Goal: Task Accomplishment & Management: Use online tool/utility

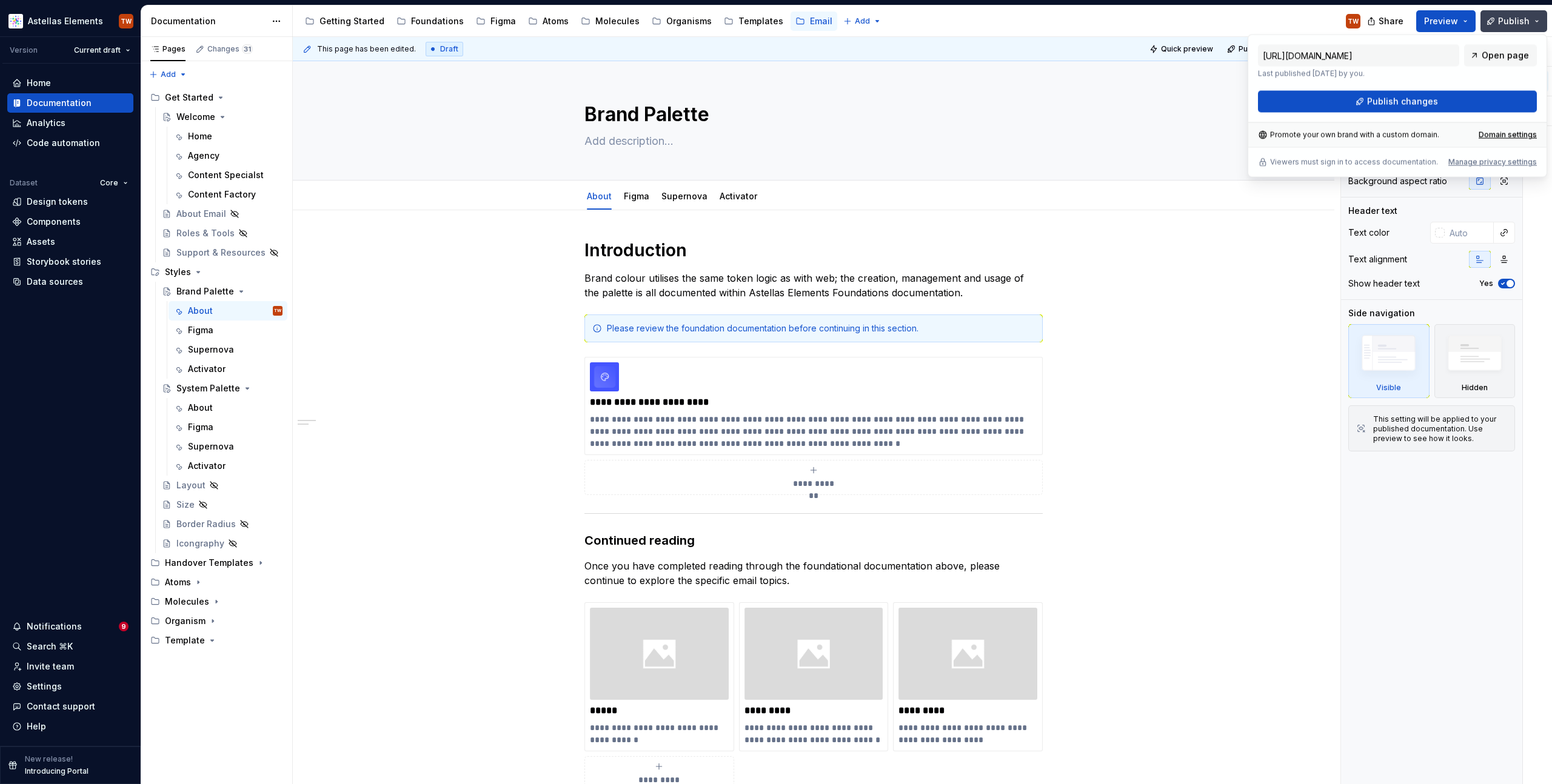
click at [1527, 23] on span "Publish" at bounding box center [1514, 21] width 32 height 12
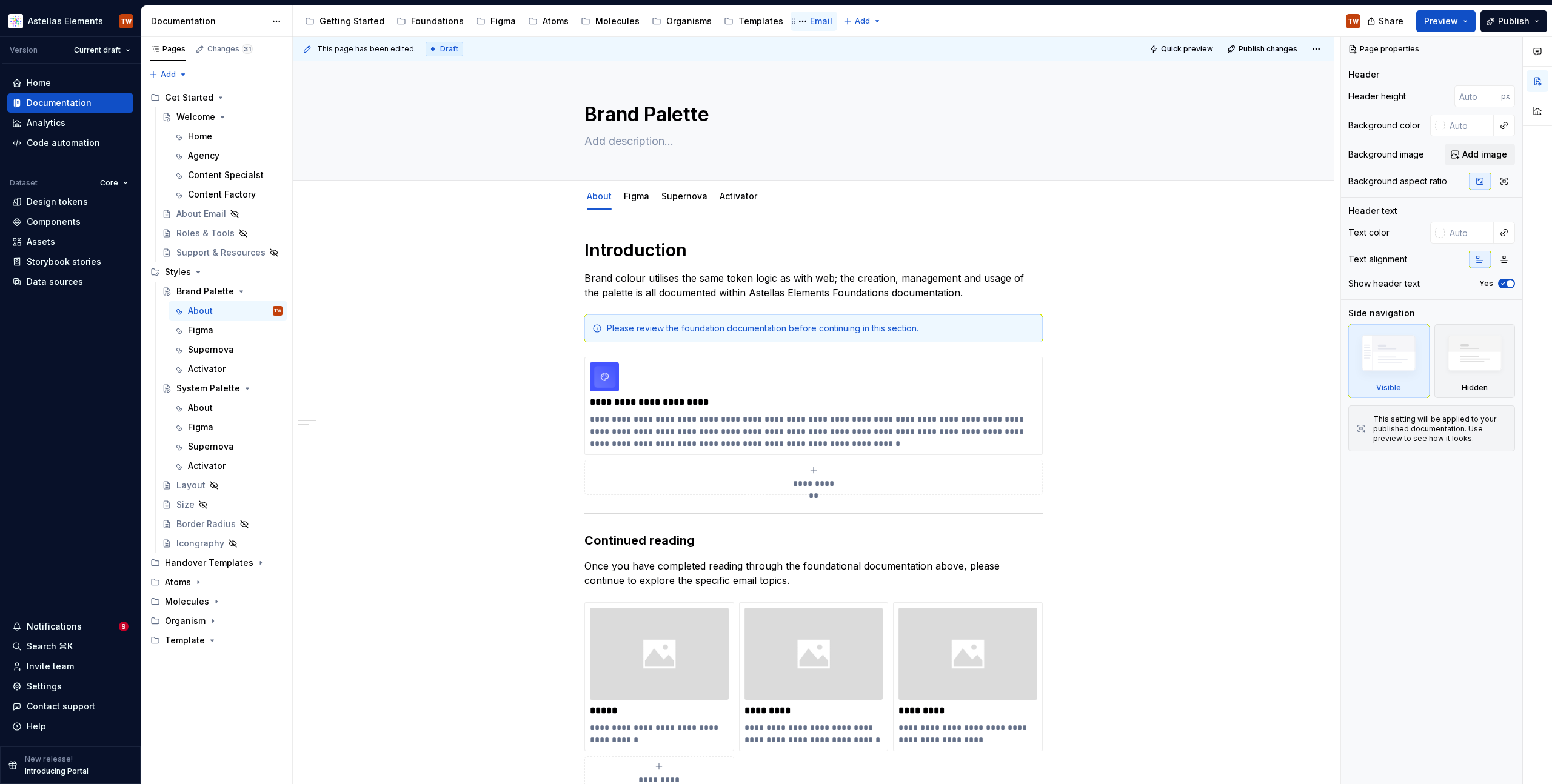
click at [810, 18] on div "Email" at bounding box center [820, 21] width 22 height 12
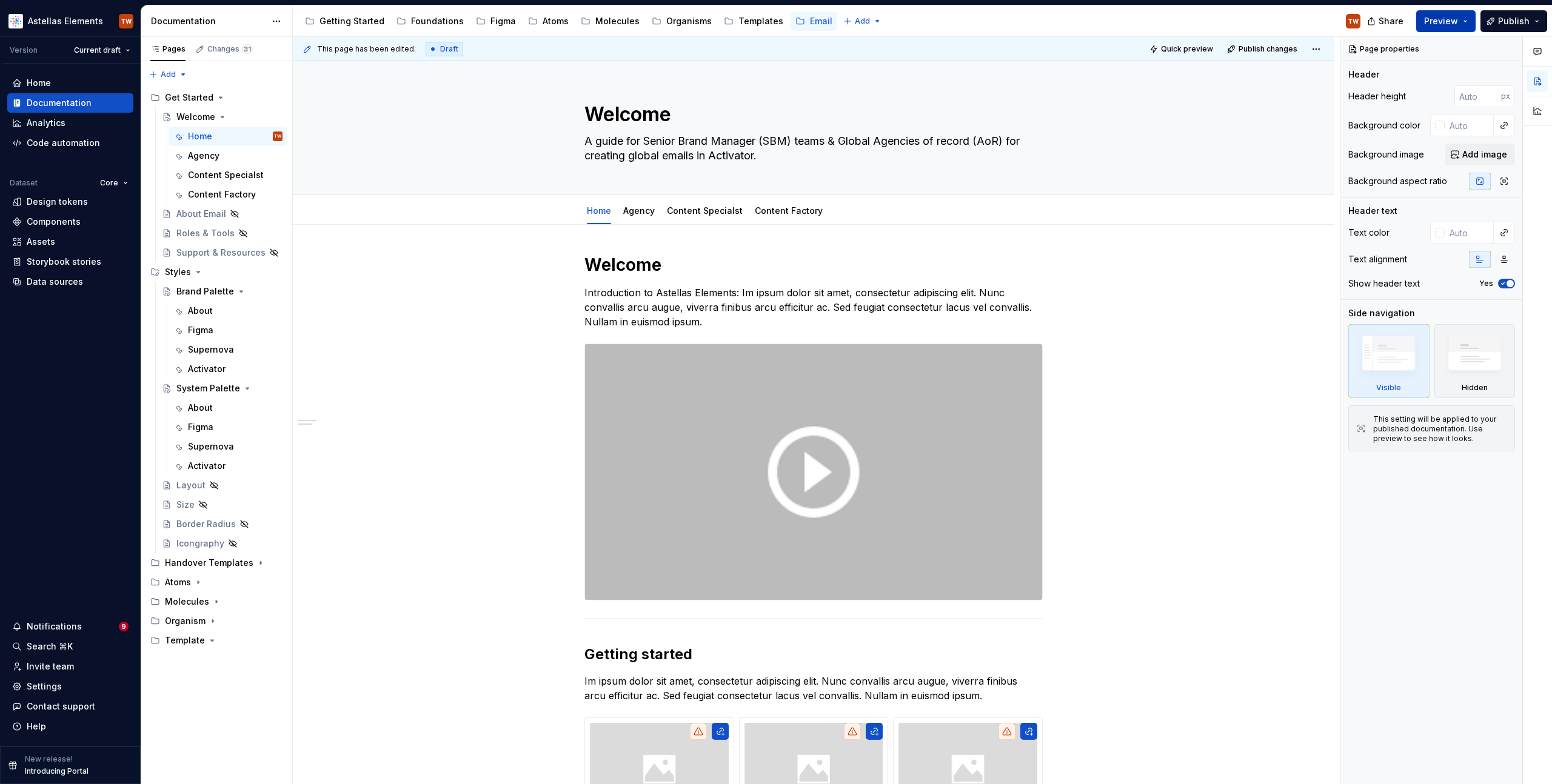
click at [1456, 23] on span "Preview" at bounding box center [1441, 21] width 34 height 12
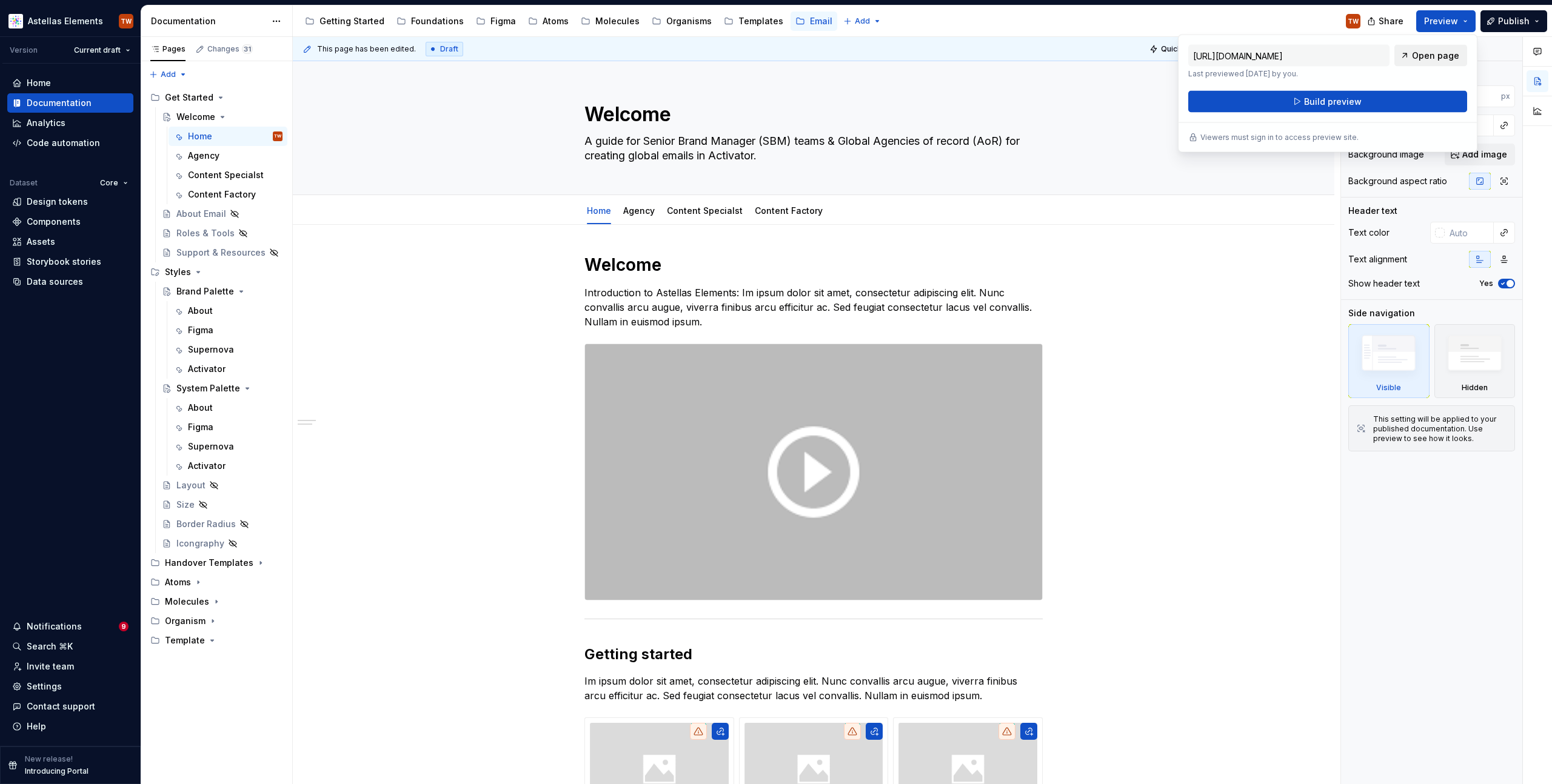
click at [1421, 57] on span "Open page" at bounding box center [1435, 56] width 47 height 12
click at [211, 290] on div "Brand Palette" at bounding box center [205, 292] width 57 height 12
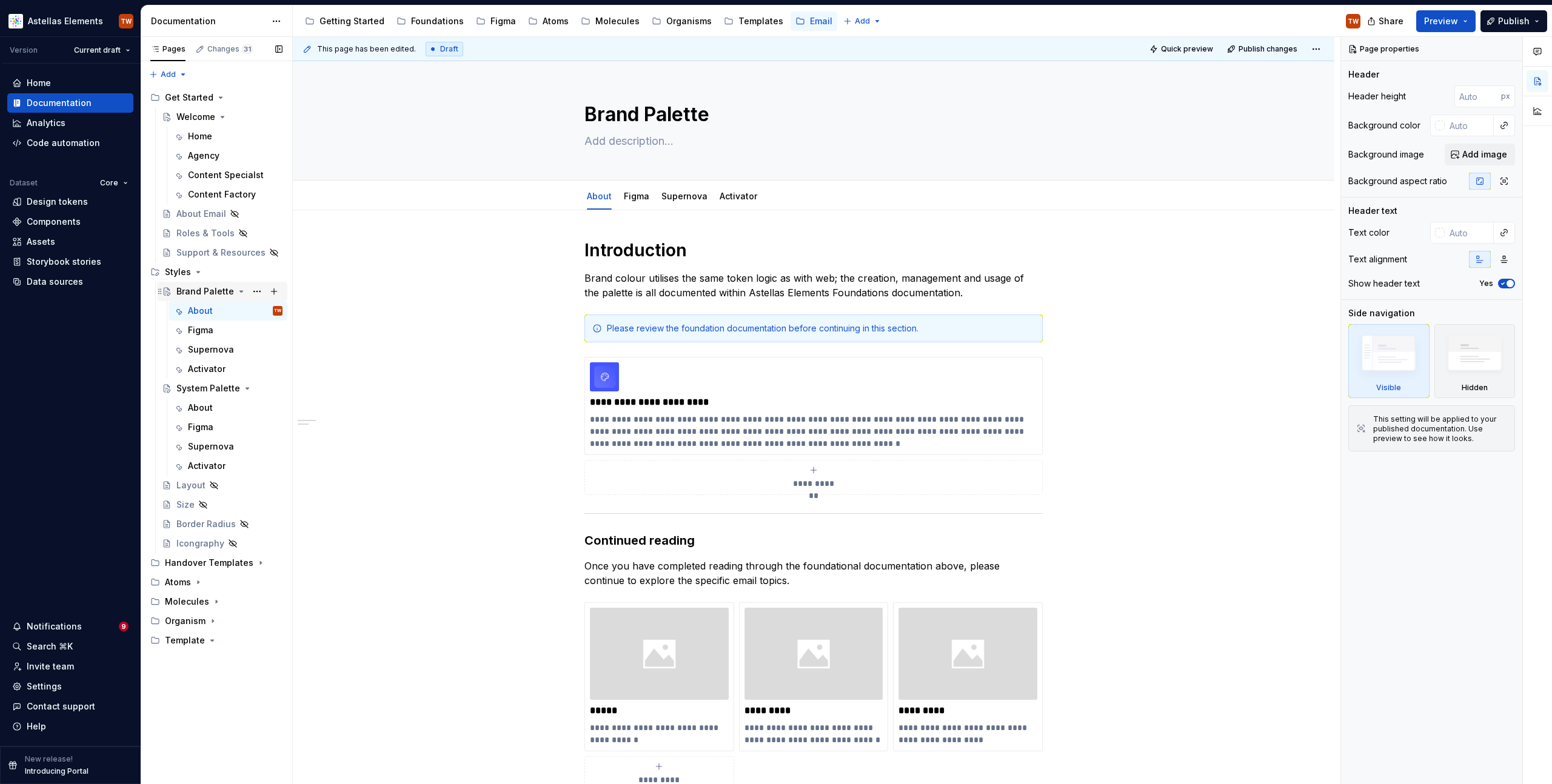
click at [210, 288] on div "Brand Palette" at bounding box center [205, 292] width 57 height 12
click at [799, 280] on p "Brand colour utilises the same token logic as with web; the creation, managemen…" at bounding box center [813, 285] width 458 height 29
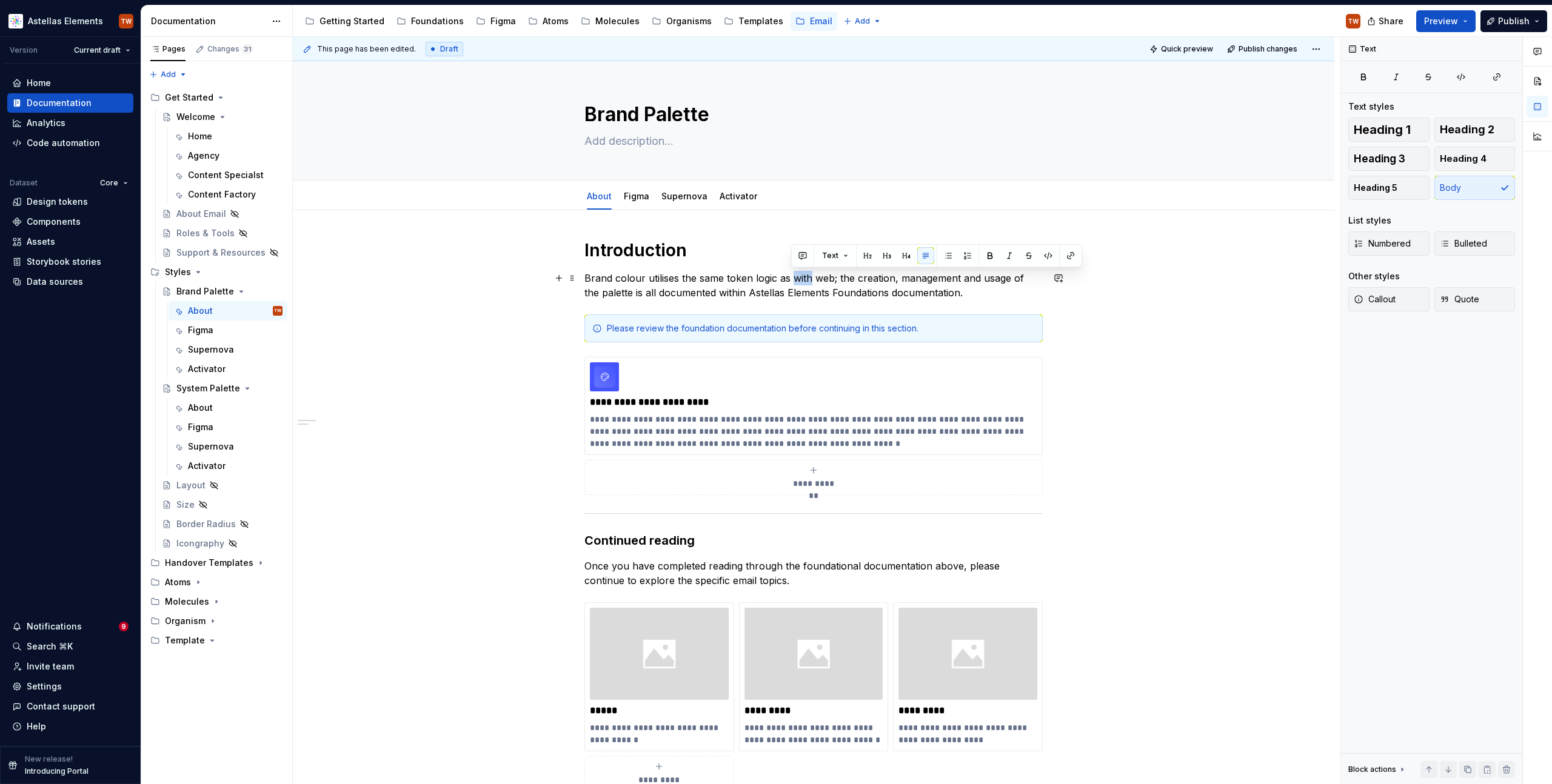
click at [799, 280] on p "Brand colour utilises the same token logic as with web; the creation, managemen…" at bounding box center [813, 285] width 458 height 29
type textarea "*"
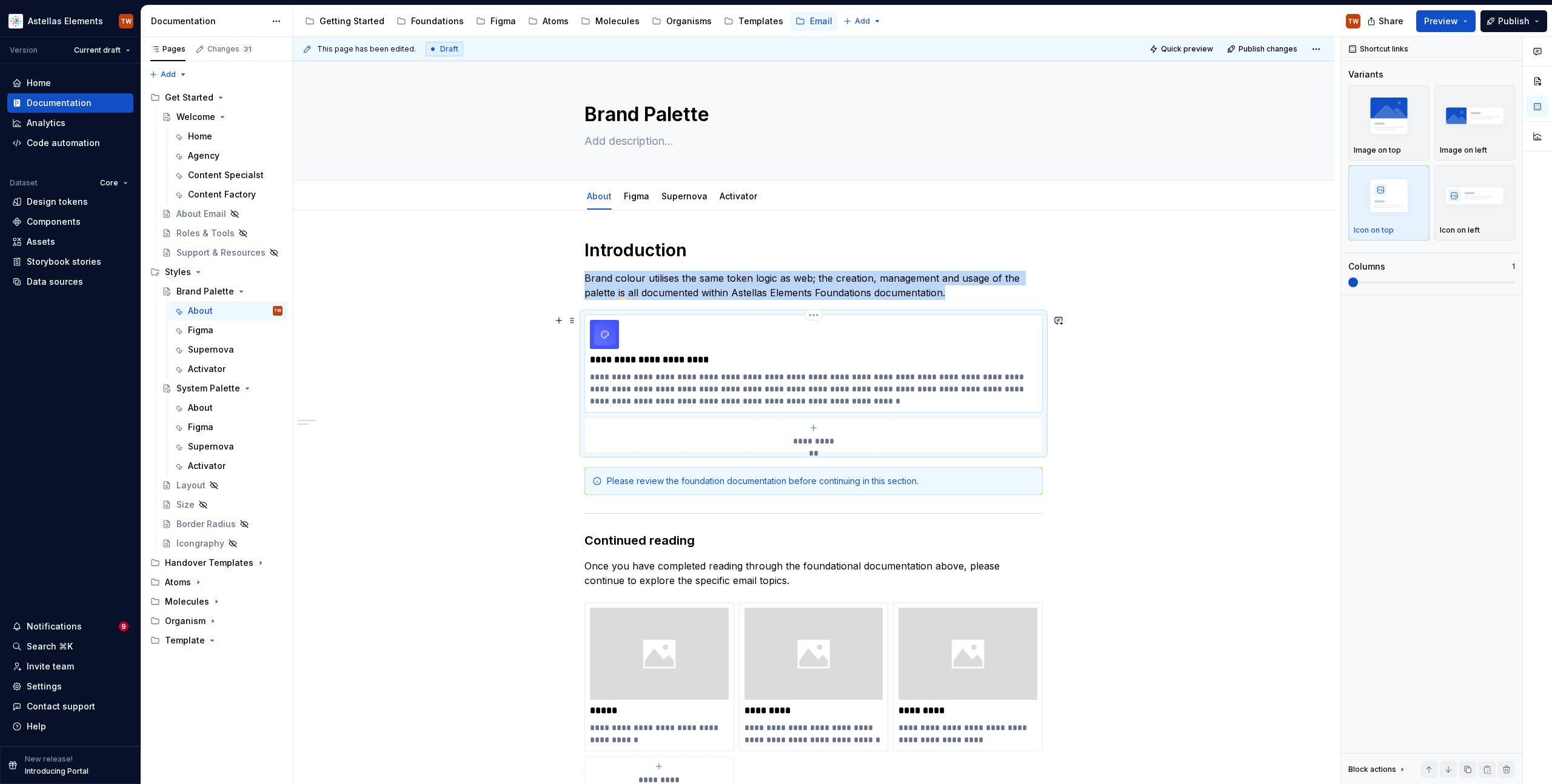
click at [740, 361] on p "**********" at bounding box center [814, 360] width 447 height 12
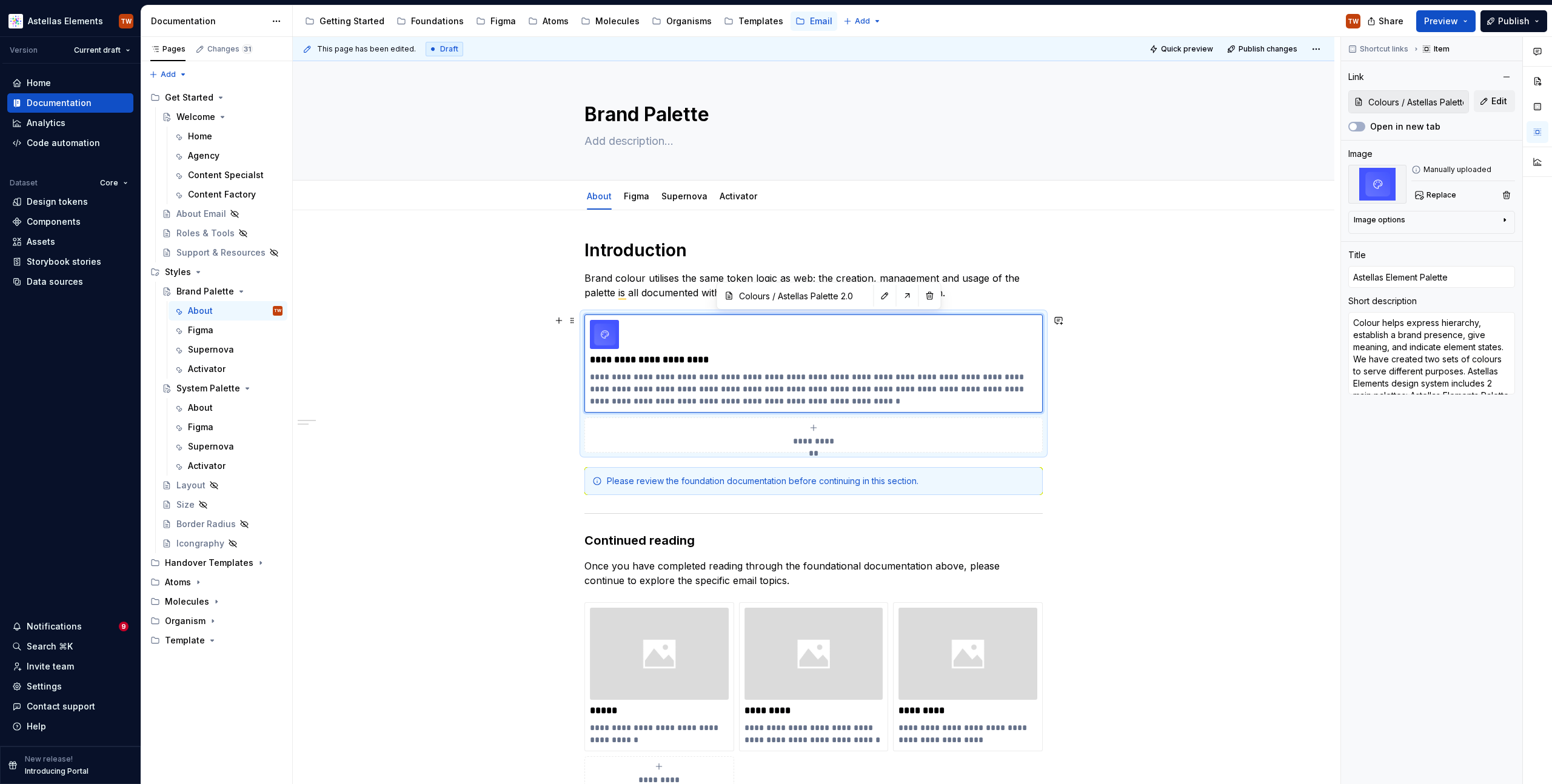
click at [1170, 366] on div "**********" at bounding box center [814, 641] width 1041 height 861
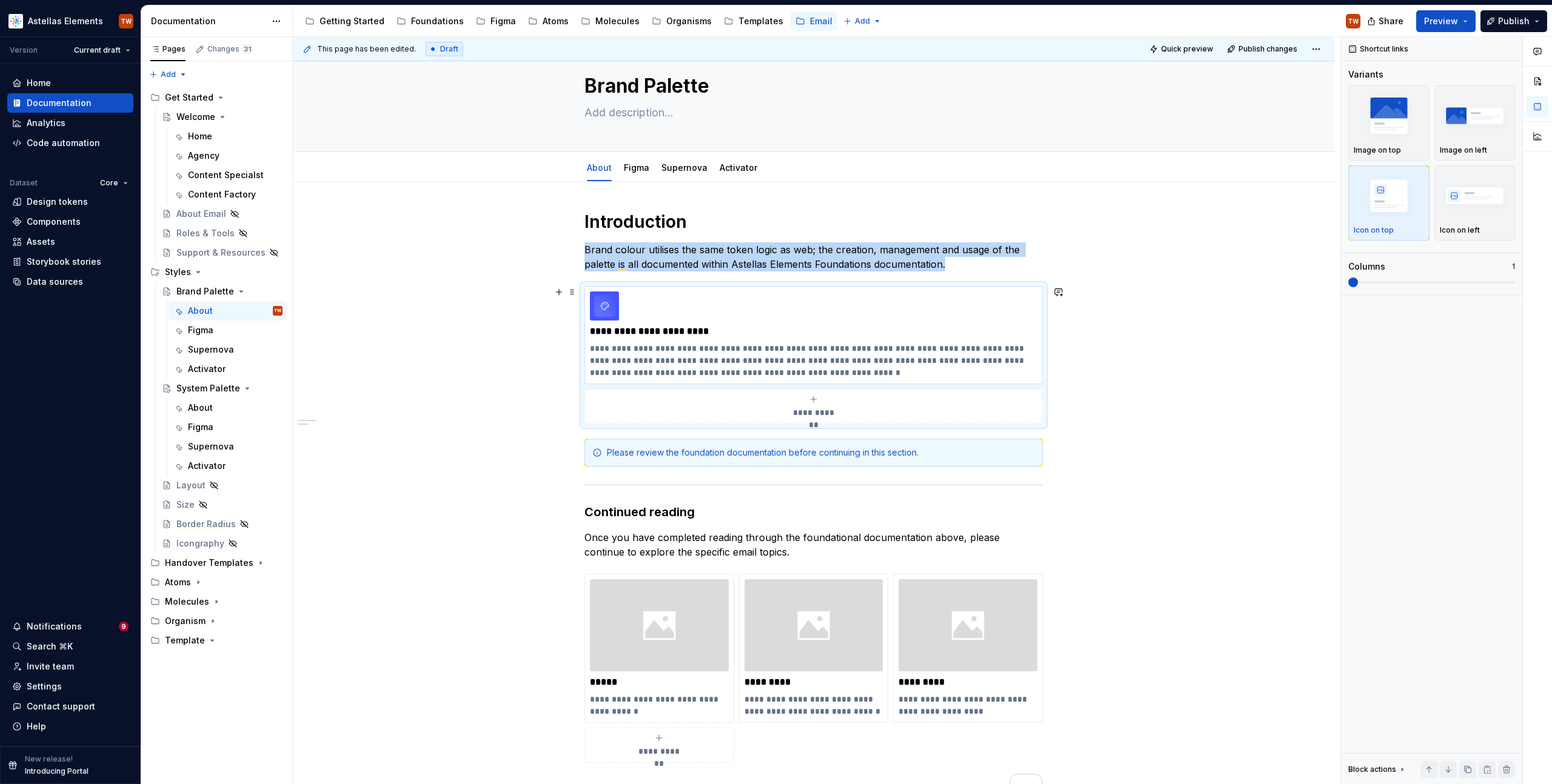
scroll to position [88, 0]
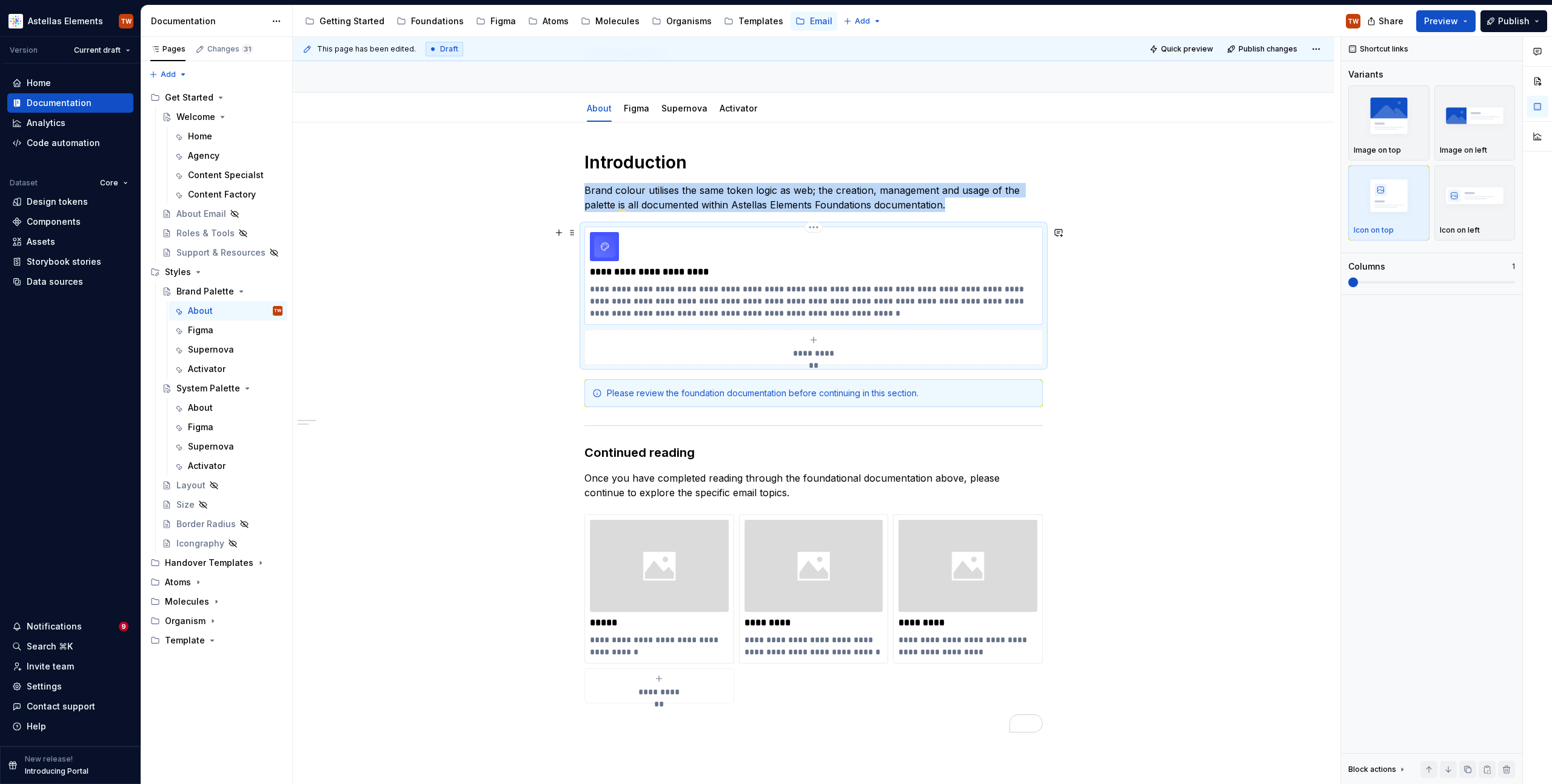
click at [706, 290] on p "**********" at bounding box center [814, 301] width 447 height 36
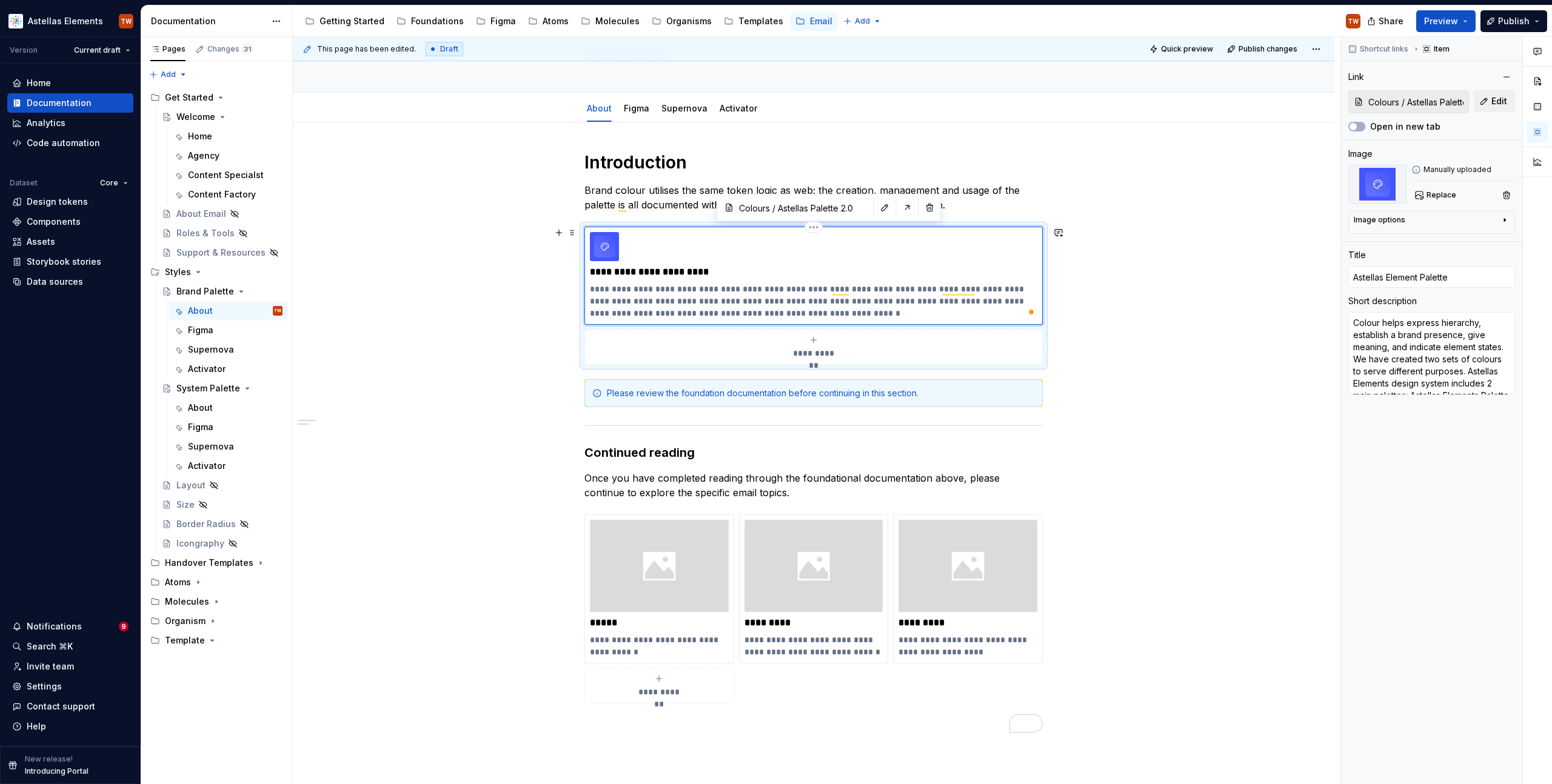
click at [1224, 234] on div "**********" at bounding box center [814, 553] width 1041 height 861
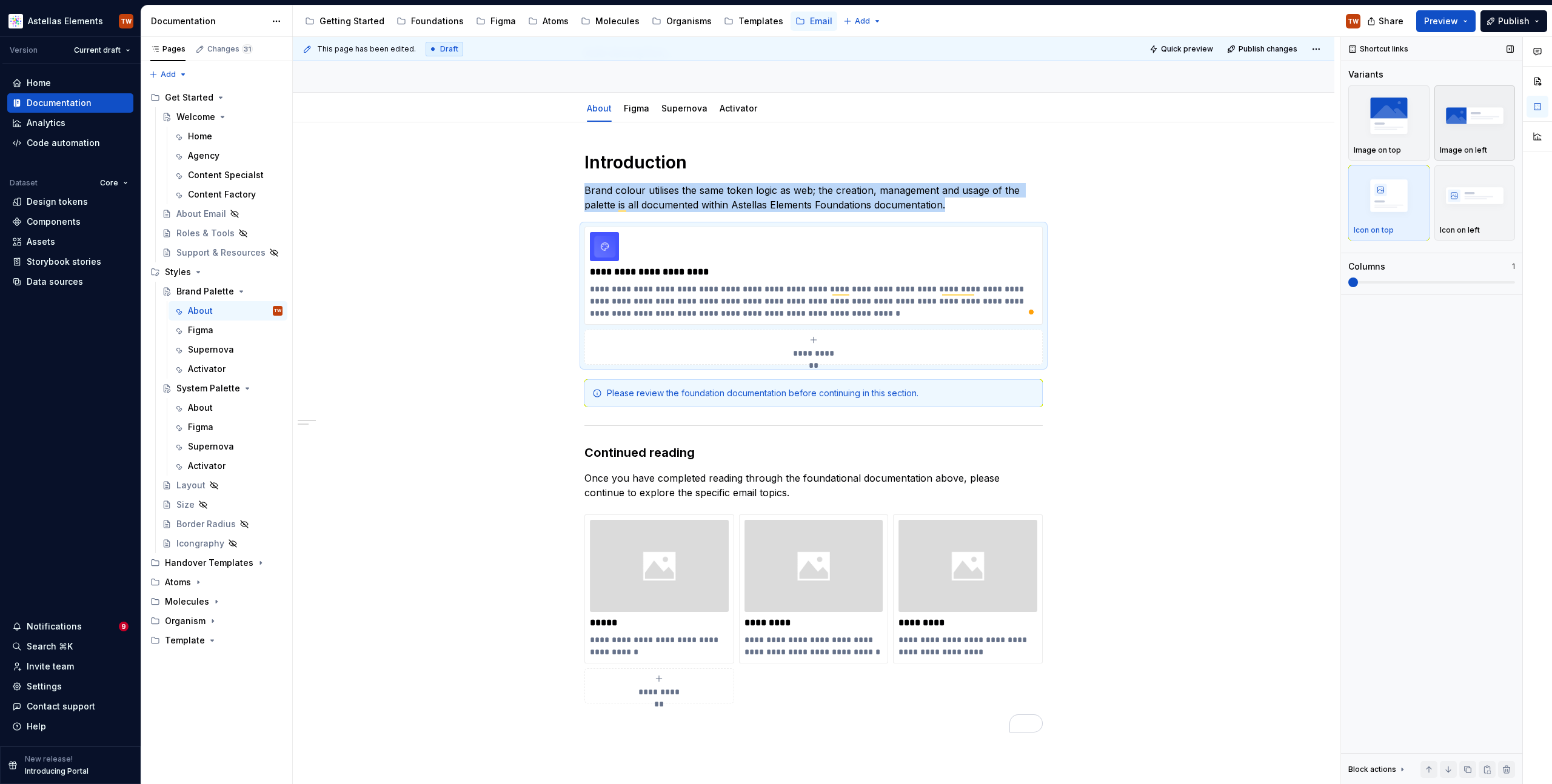
click at [1480, 112] on img "button" at bounding box center [1475, 116] width 70 height 44
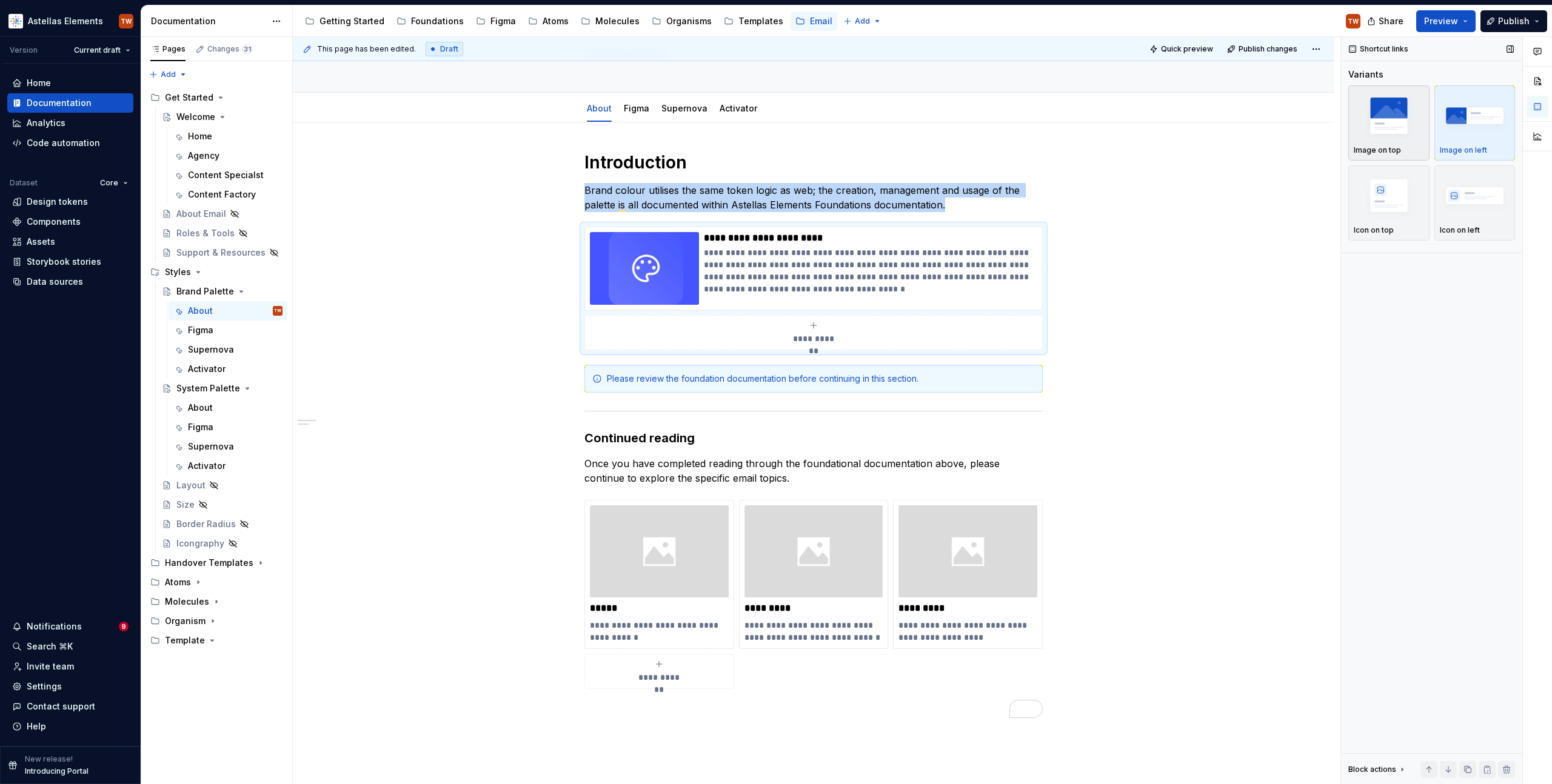
click at [1406, 128] on img "button" at bounding box center [1388, 116] width 70 height 44
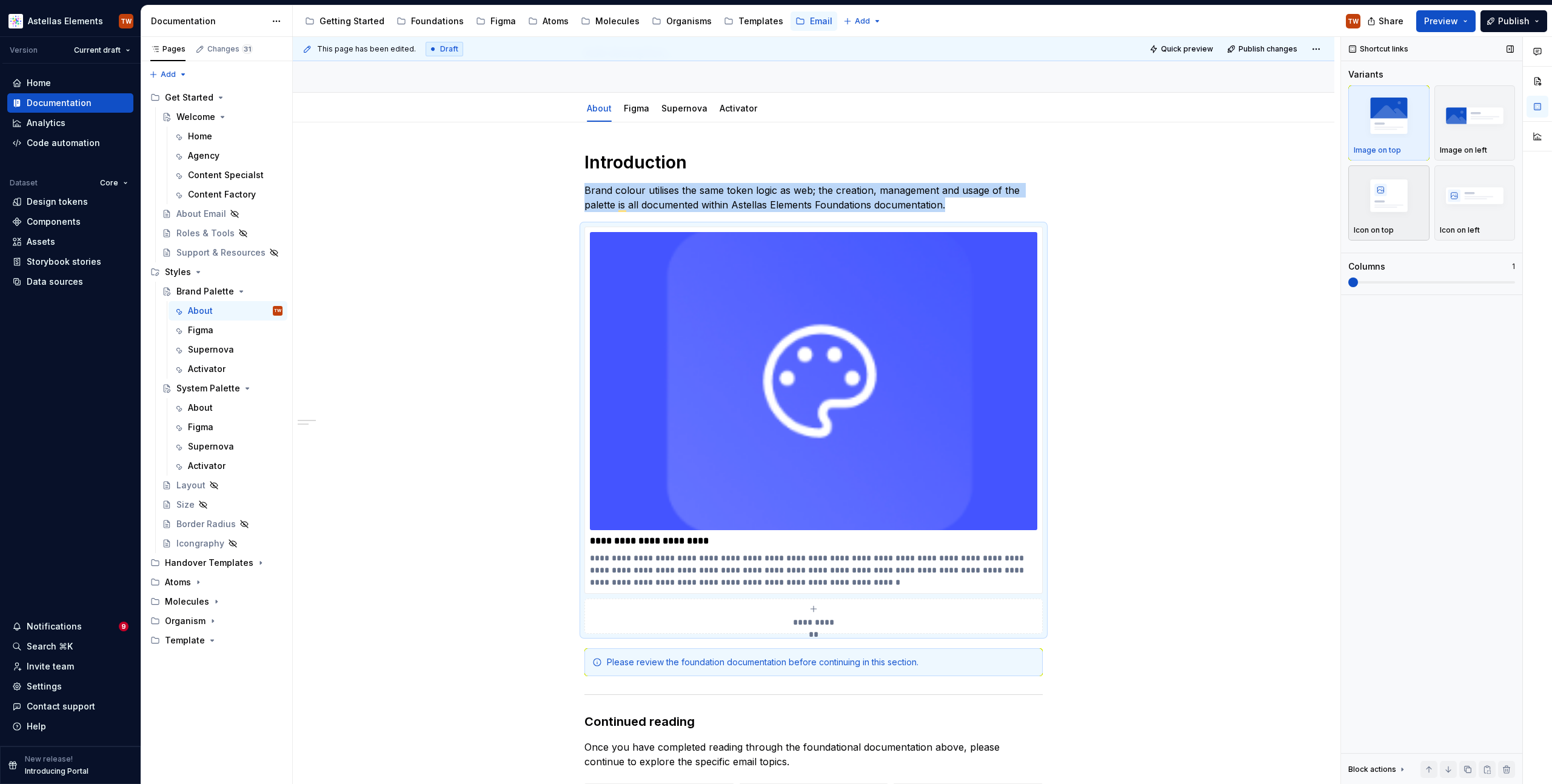
click at [1396, 201] on img "button" at bounding box center [1388, 195] width 70 height 44
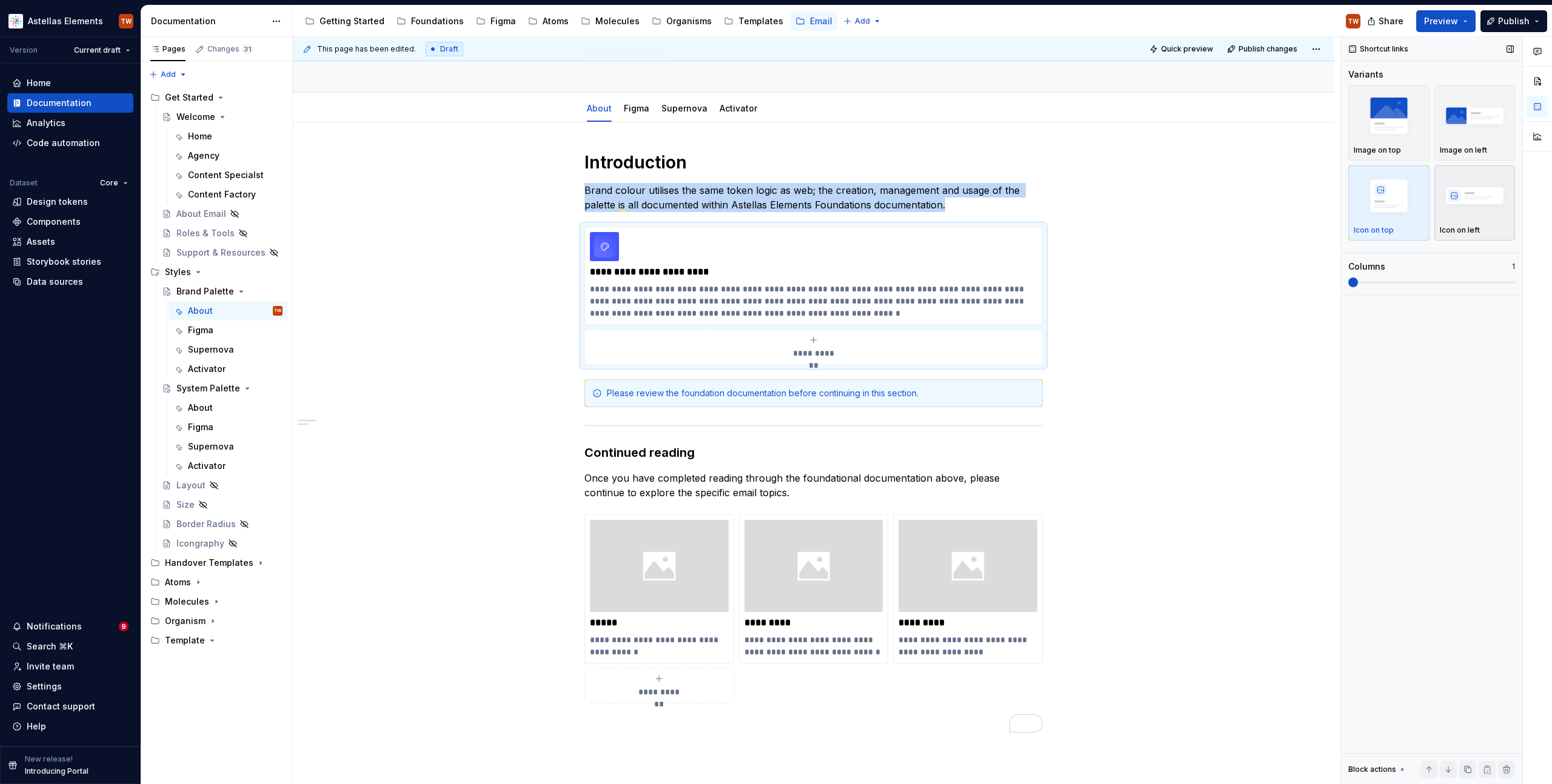
click at [1473, 192] on img "button" at bounding box center [1475, 195] width 70 height 44
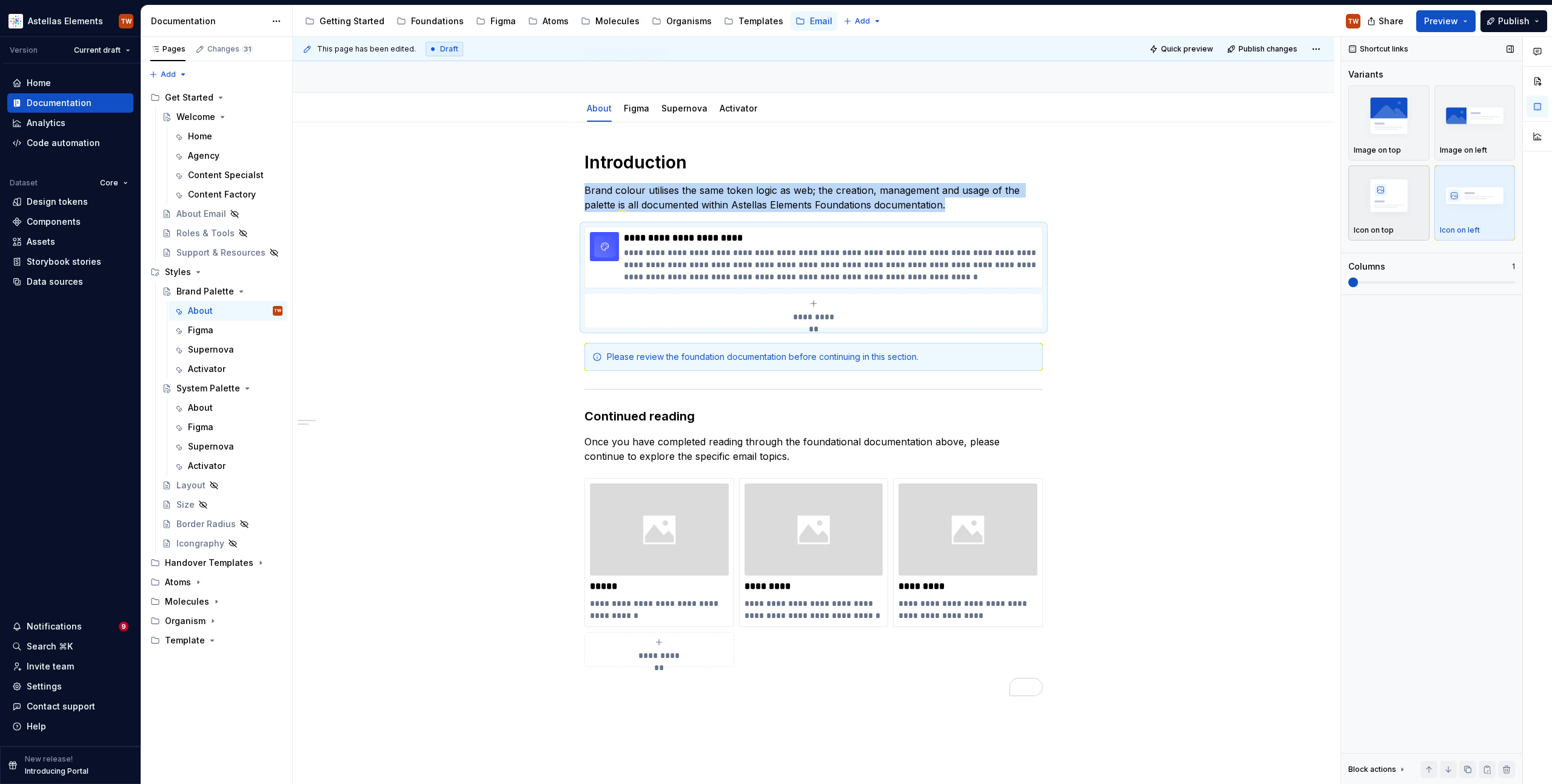
click at [1384, 194] on img "button" at bounding box center [1388, 195] width 70 height 44
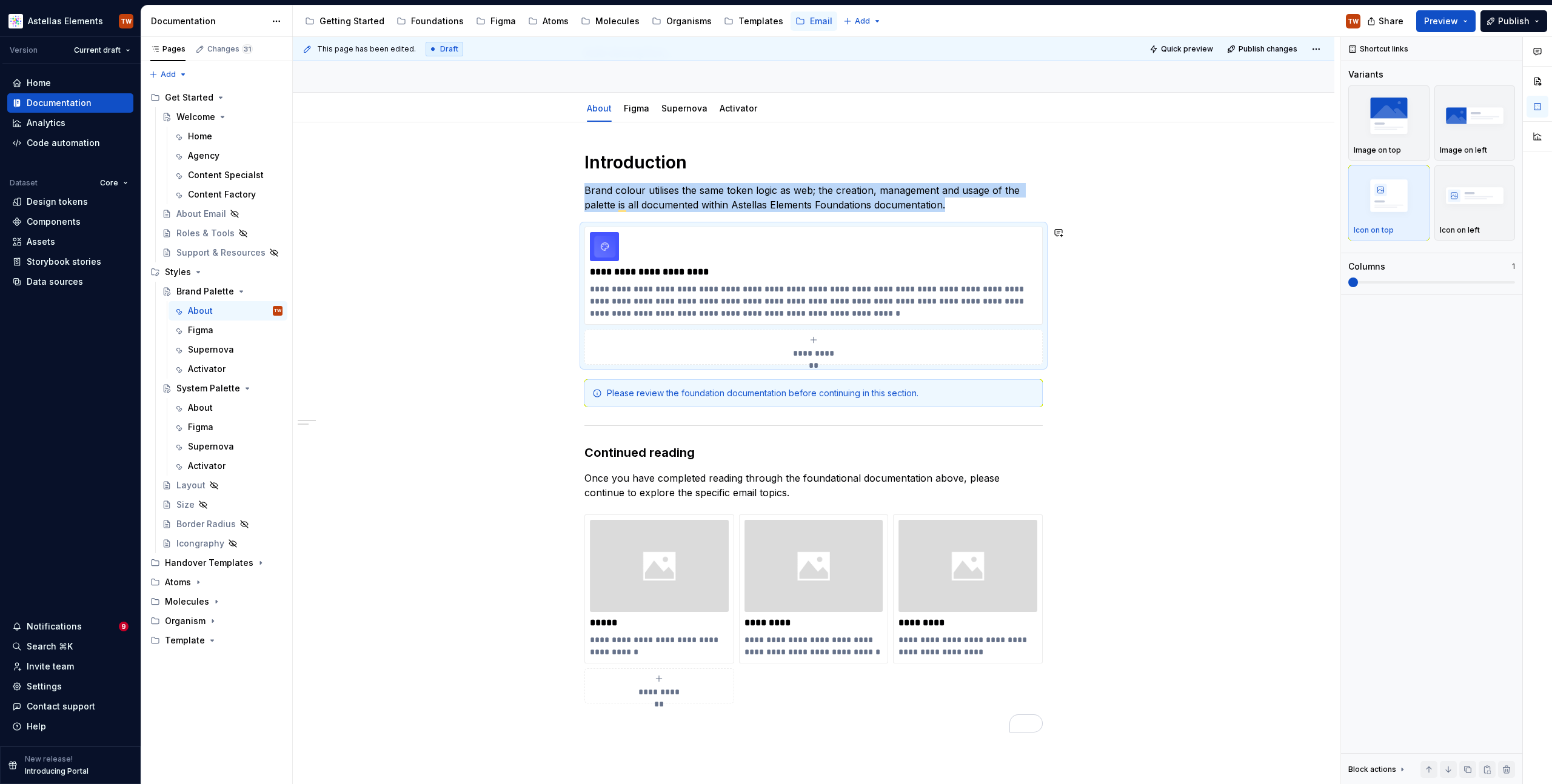
click at [1123, 218] on div "**********" at bounding box center [814, 553] width 1041 height 861
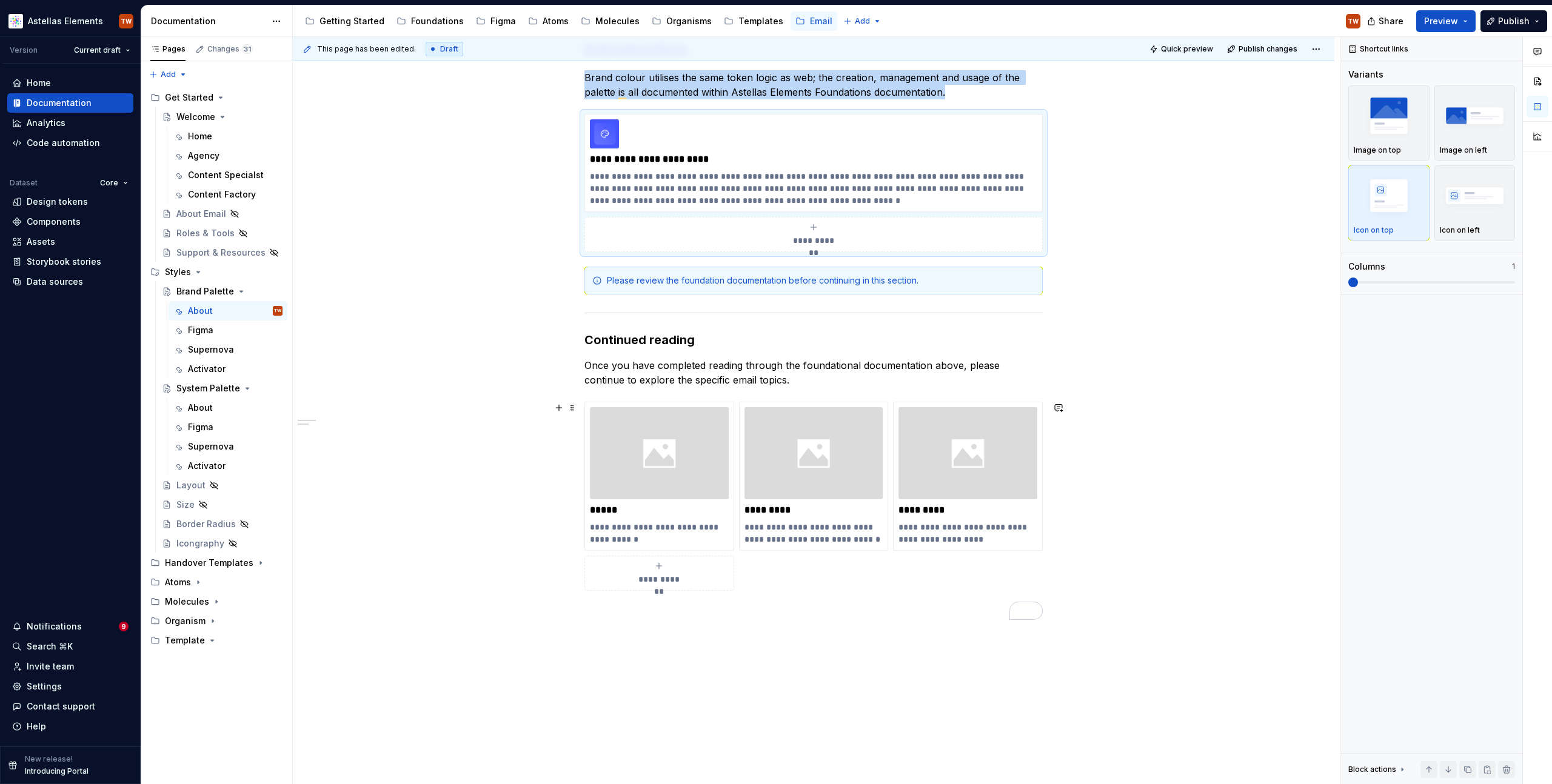
scroll to position [45, 0]
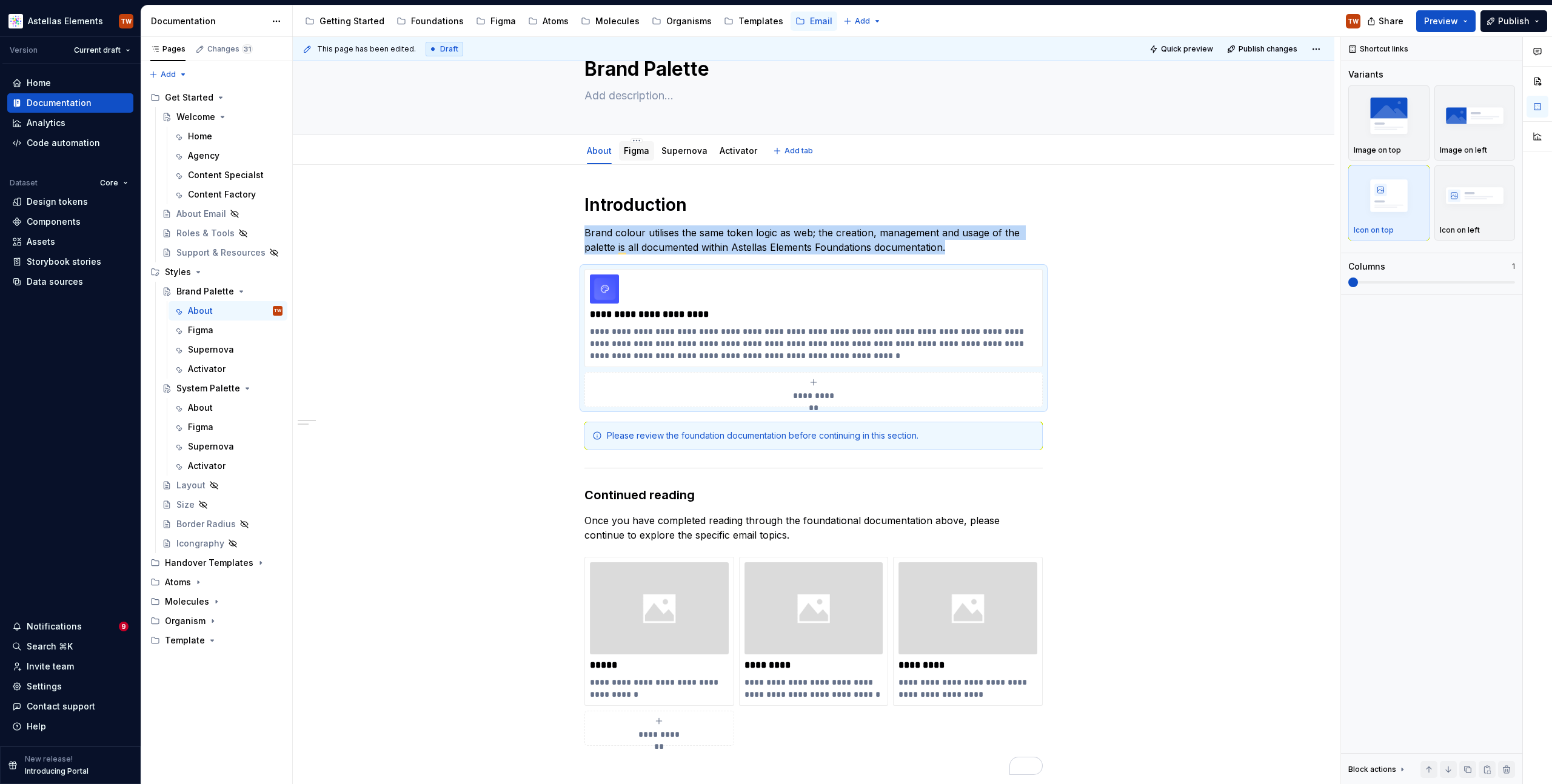
click at [628, 155] on link "Figma" at bounding box center [637, 150] width 26 height 10
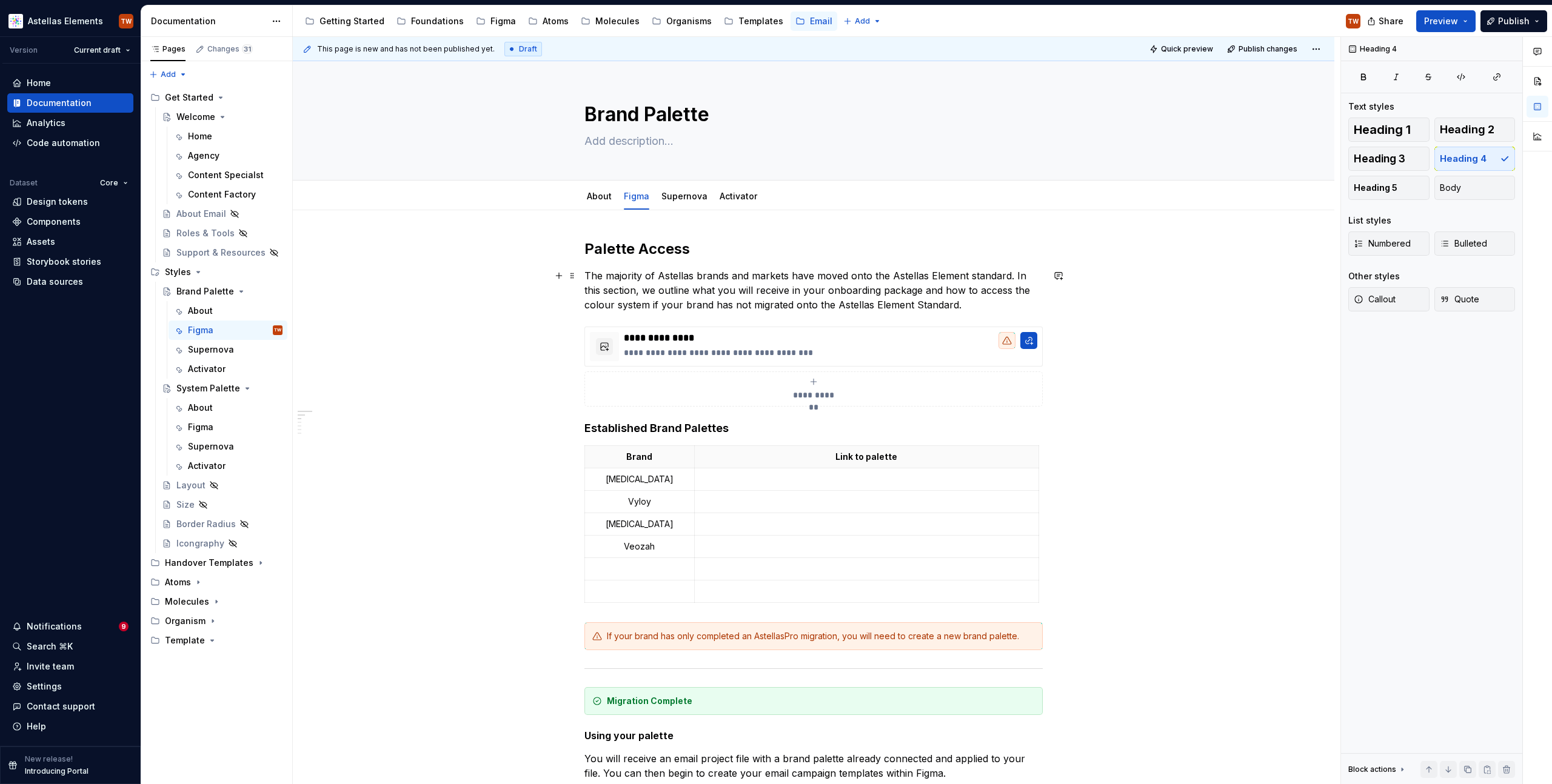
click at [639, 288] on p "The majority of Astellas brands and markets have moved onto the Astellas Elemen…" at bounding box center [813, 290] width 458 height 44
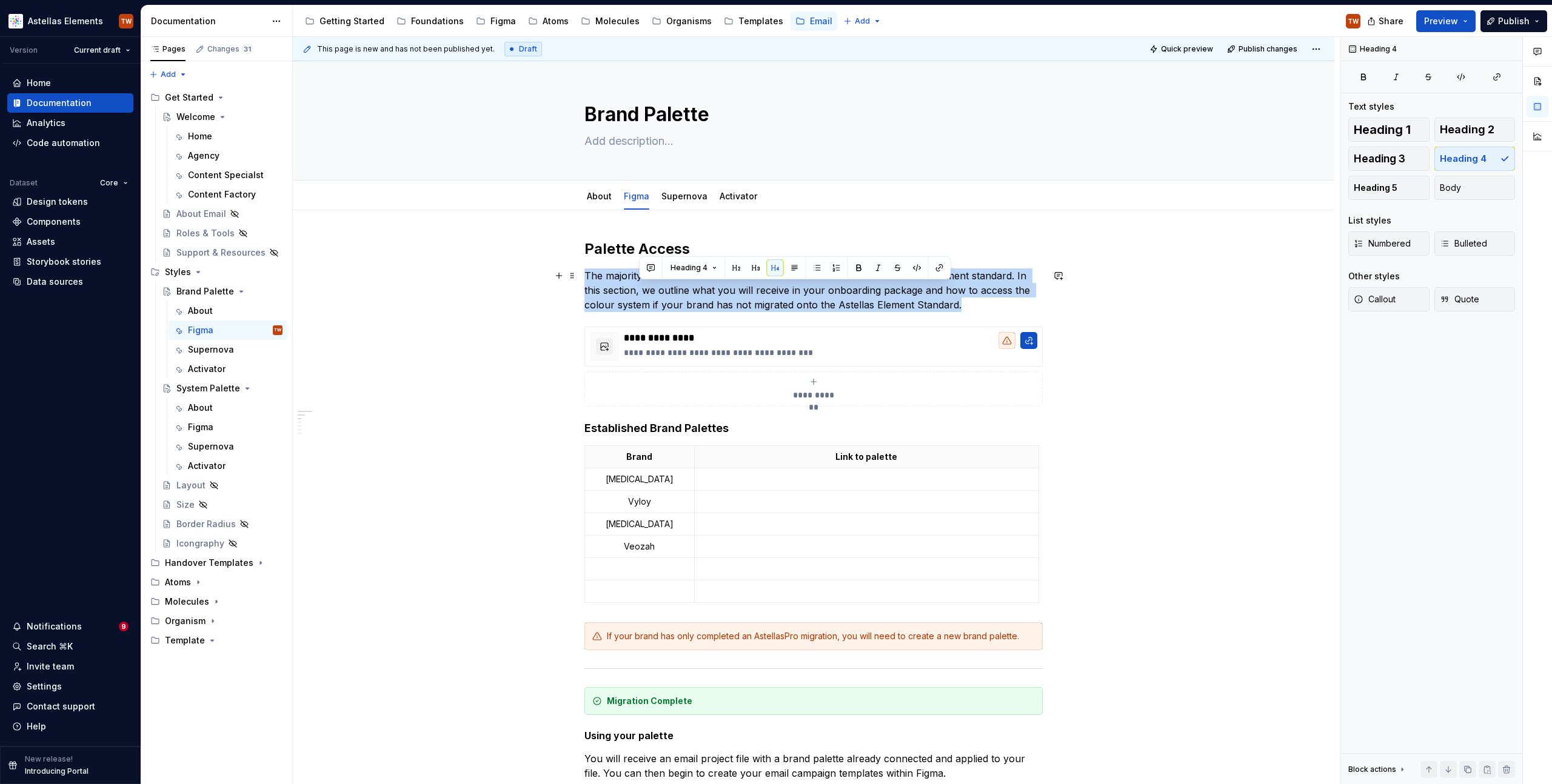
click at [639, 288] on p "The majority of Astellas brands and markets have moved onto the Astellas Elemen…" at bounding box center [813, 290] width 458 height 44
click at [705, 299] on p "The majority of Astellas brands and markets have moved onto the Astellas Elemen…" at bounding box center [813, 290] width 458 height 44
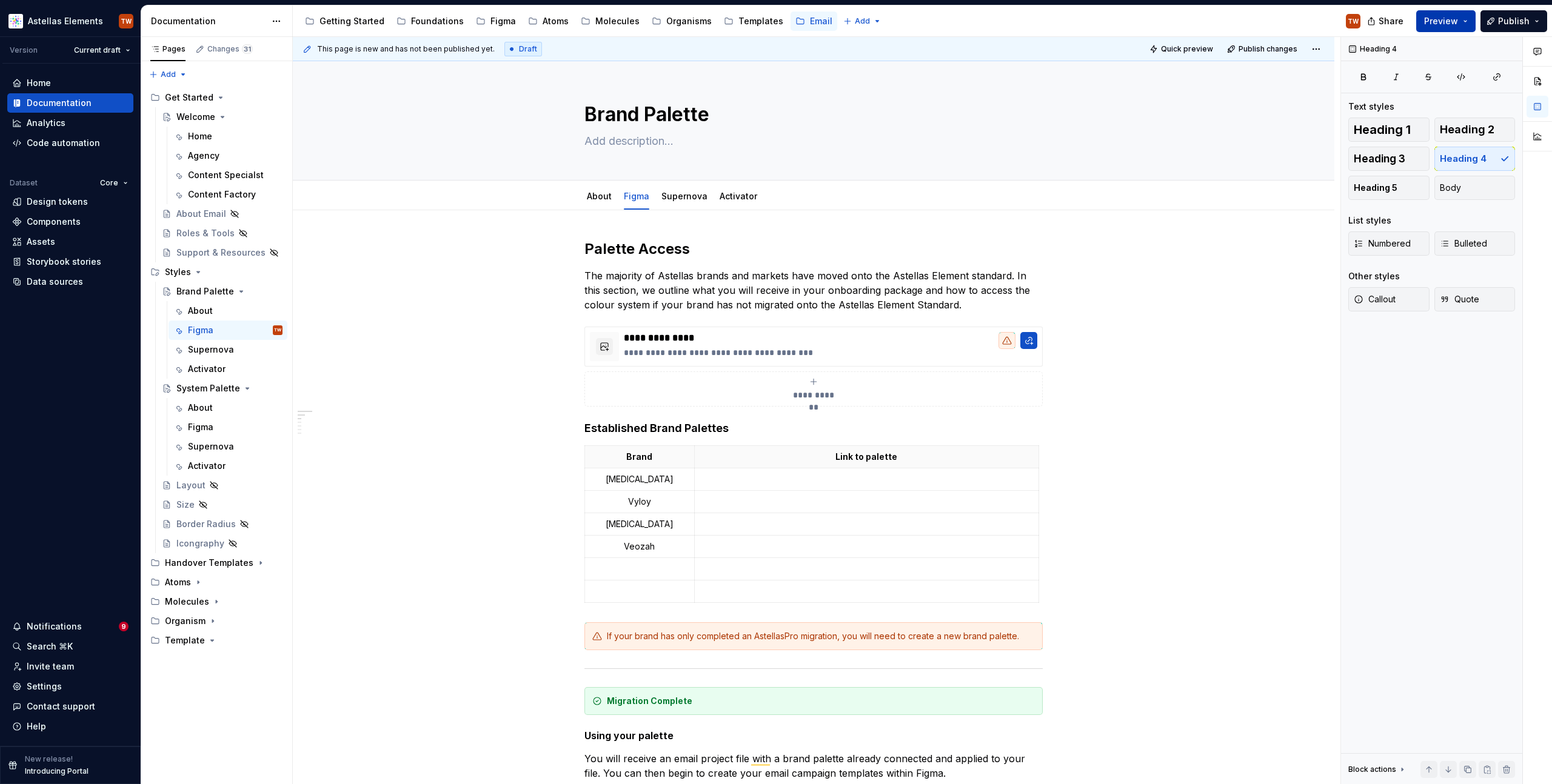
click at [1445, 19] on span "Preview" at bounding box center [1441, 21] width 34 height 12
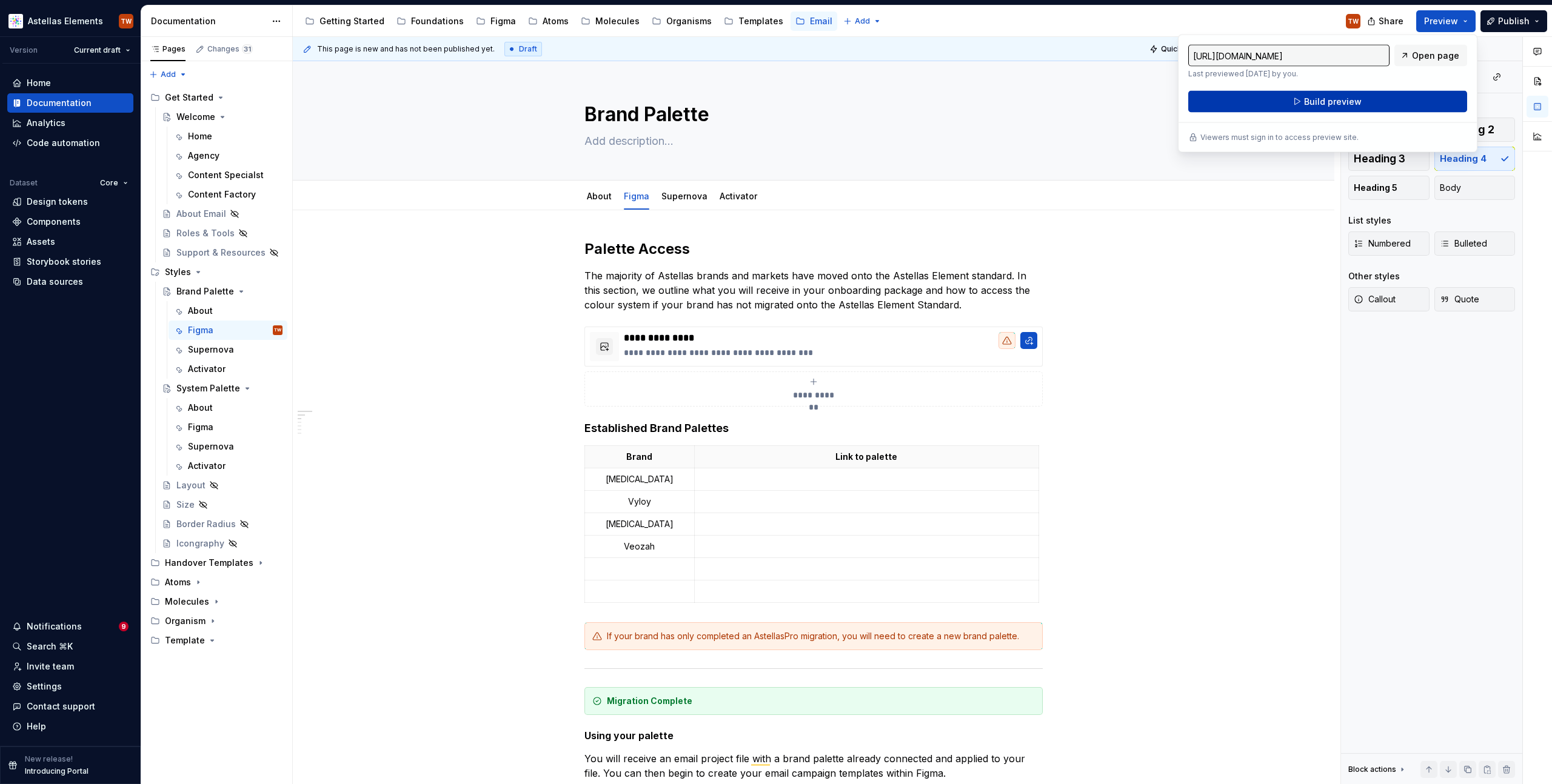
click at [1405, 101] on button "Build preview" at bounding box center [1328, 102] width 279 height 22
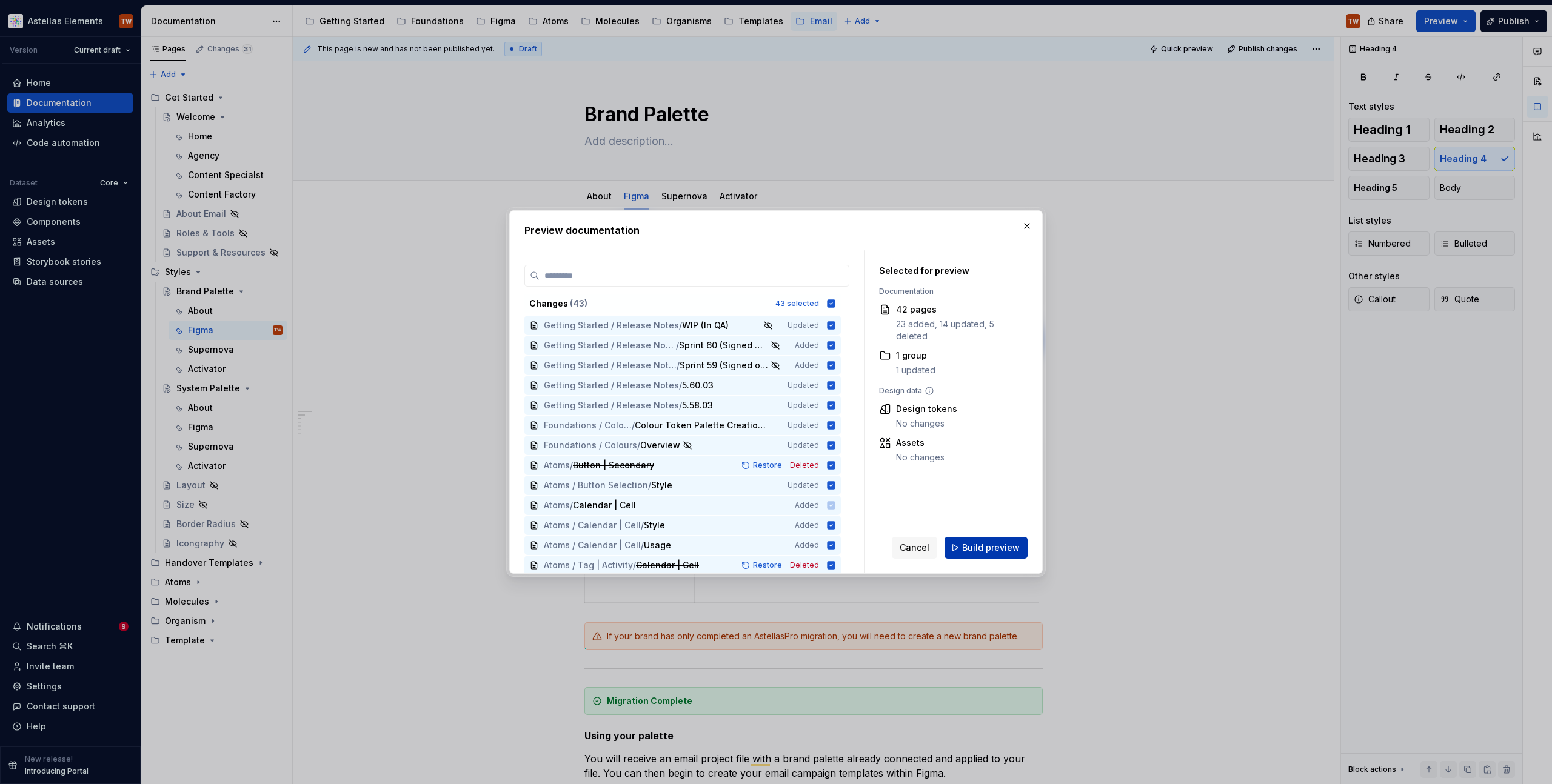
click at [981, 548] on span "Build preview" at bounding box center [990, 548] width 57 height 12
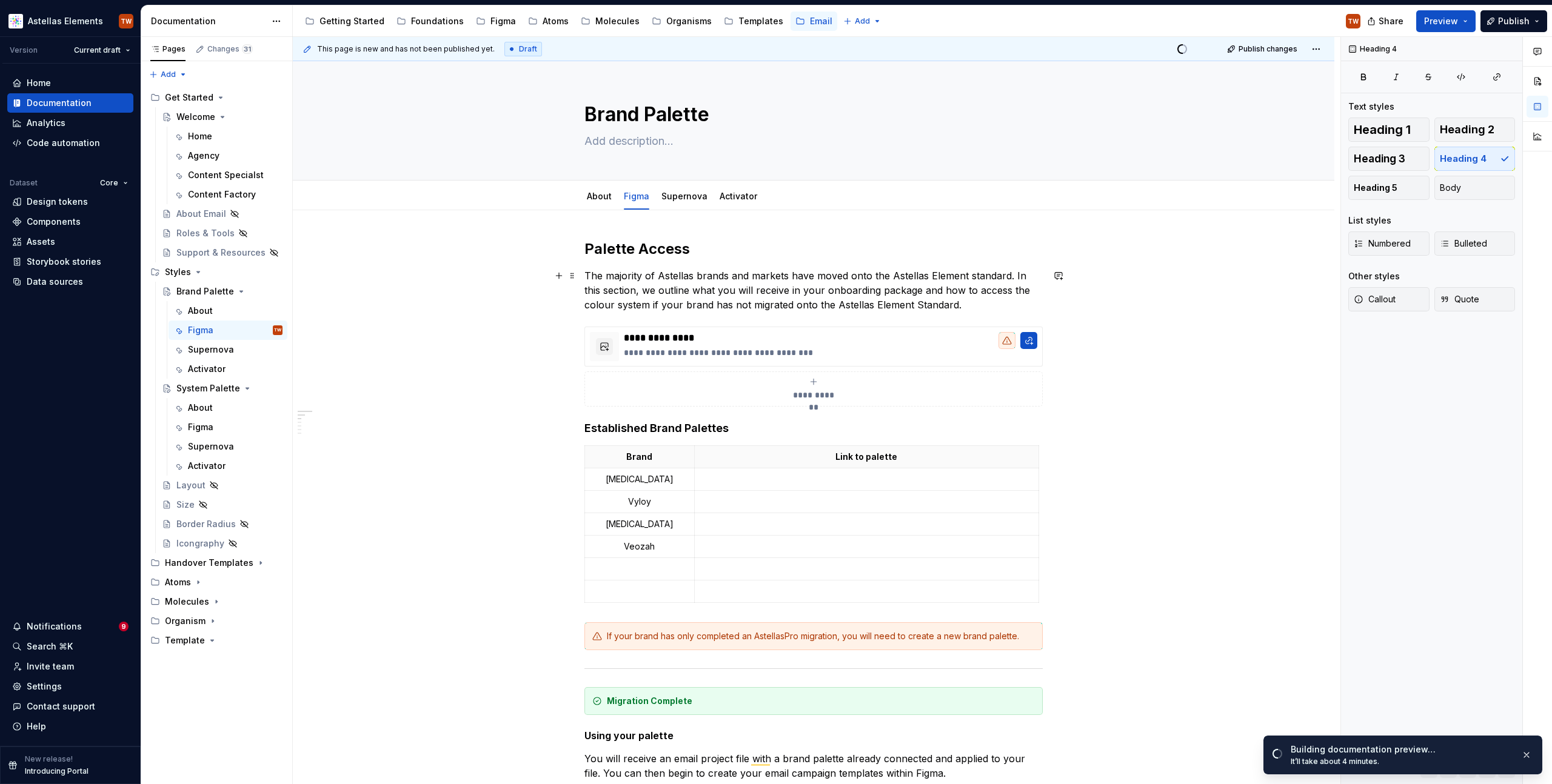
click at [1014, 278] on p "The majority of Astellas brands and markets have moved onto the Astellas Elemen…" at bounding box center [813, 290] width 458 height 44
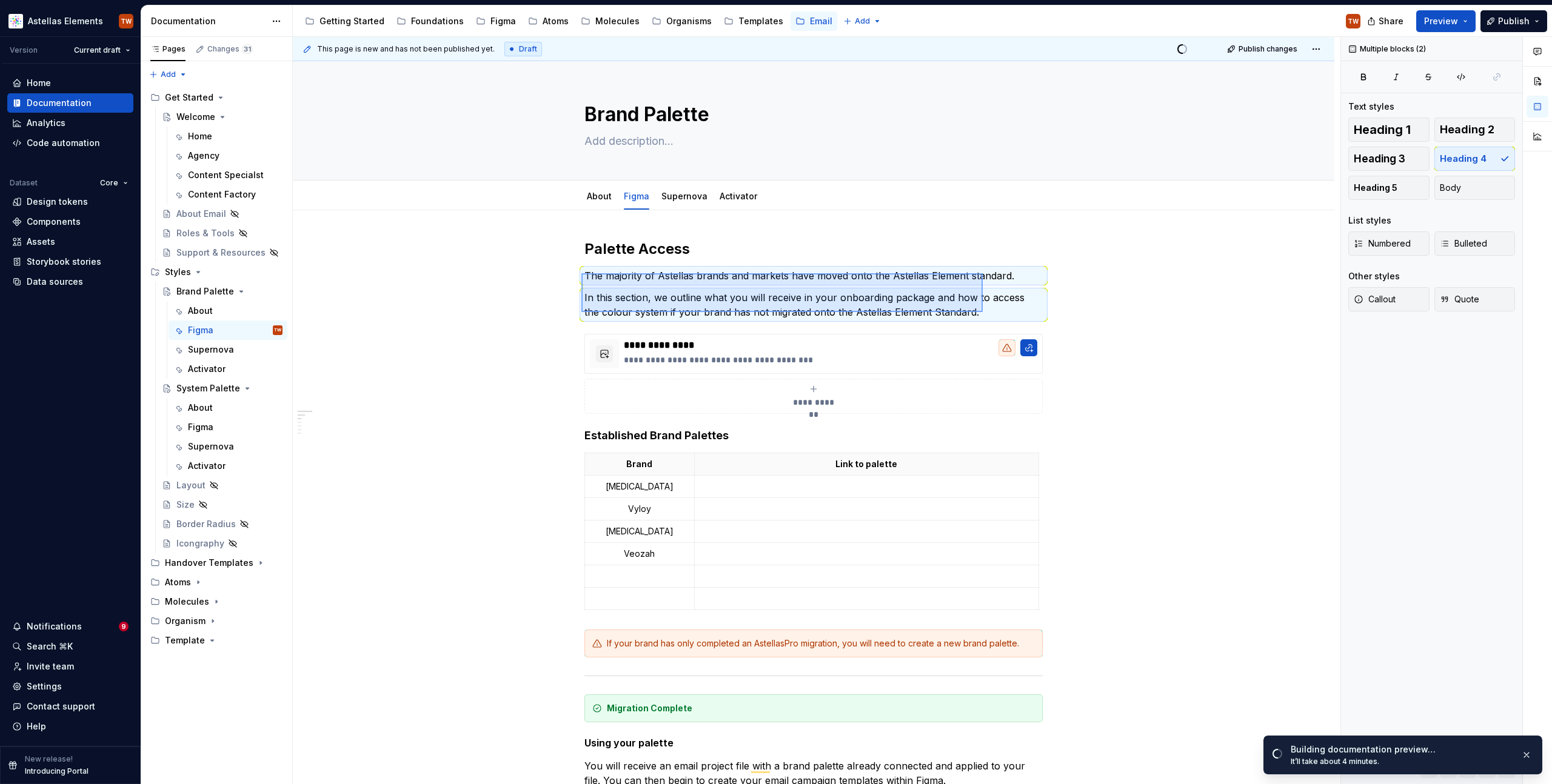
drag, startPoint x: 581, startPoint y: 273, endPoint x: 983, endPoint y: 312, distance: 403.9
click at [983, 312] on div "**********" at bounding box center [816, 411] width 1047 height 748
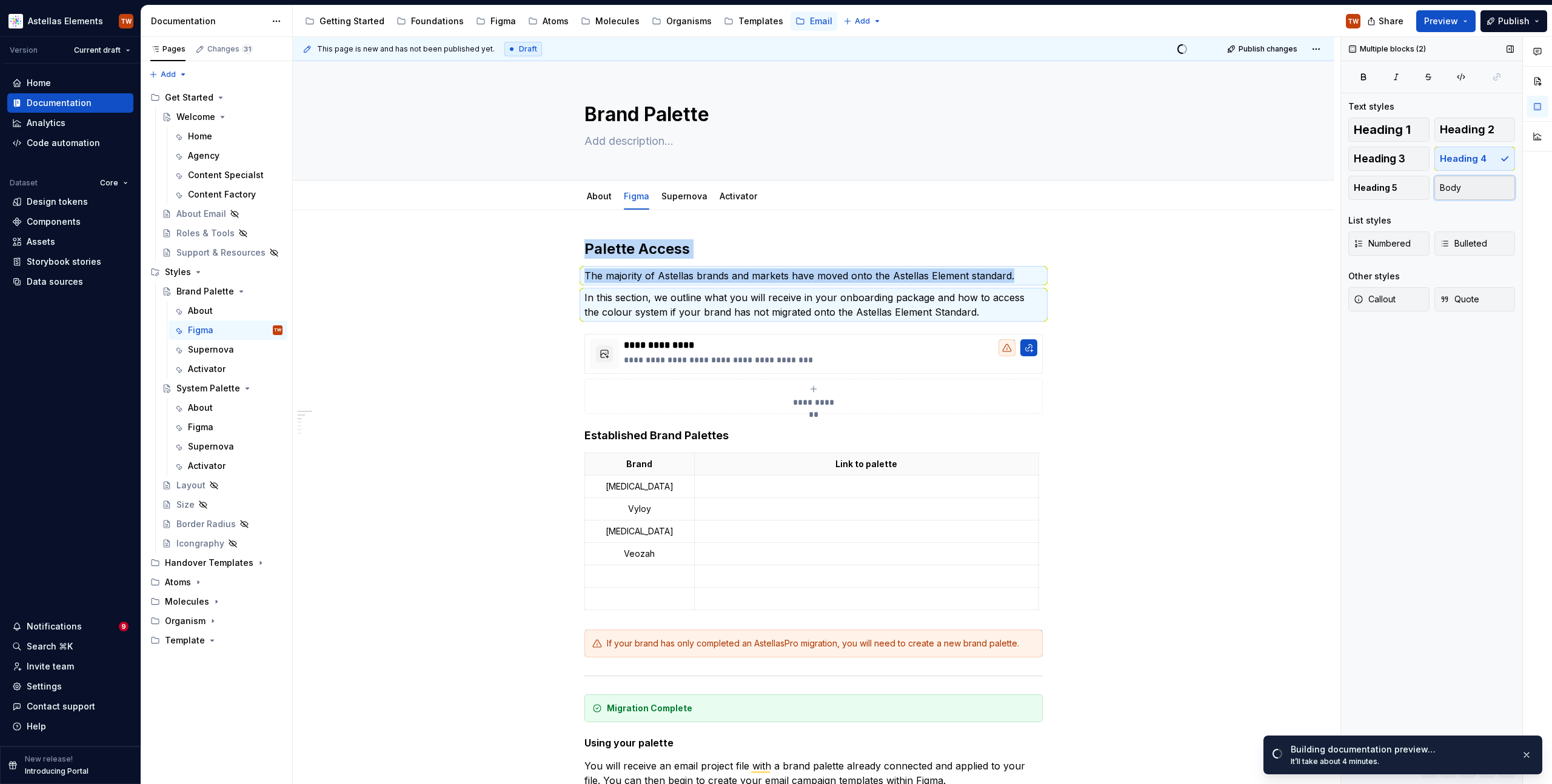
click at [1473, 187] on button "Body" at bounding box center [1475, 188] width 82 height 24
click at [1456, 154] on span "Heading 4" at bounding box center [1462, 159] width 46 height 12
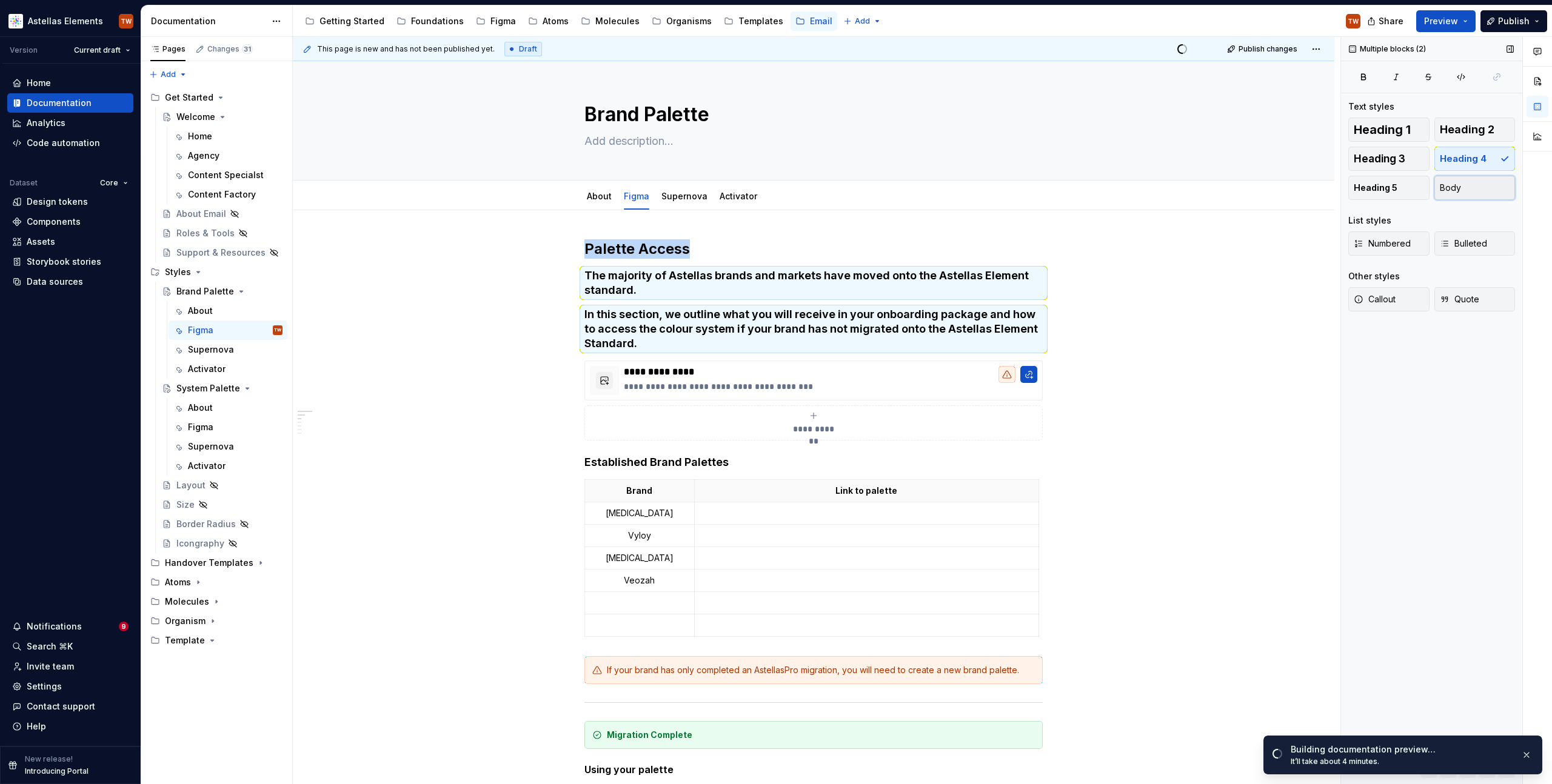
click at [1462, 185] on button "Body" at bounding box center [1475, 188] width 82 height 24
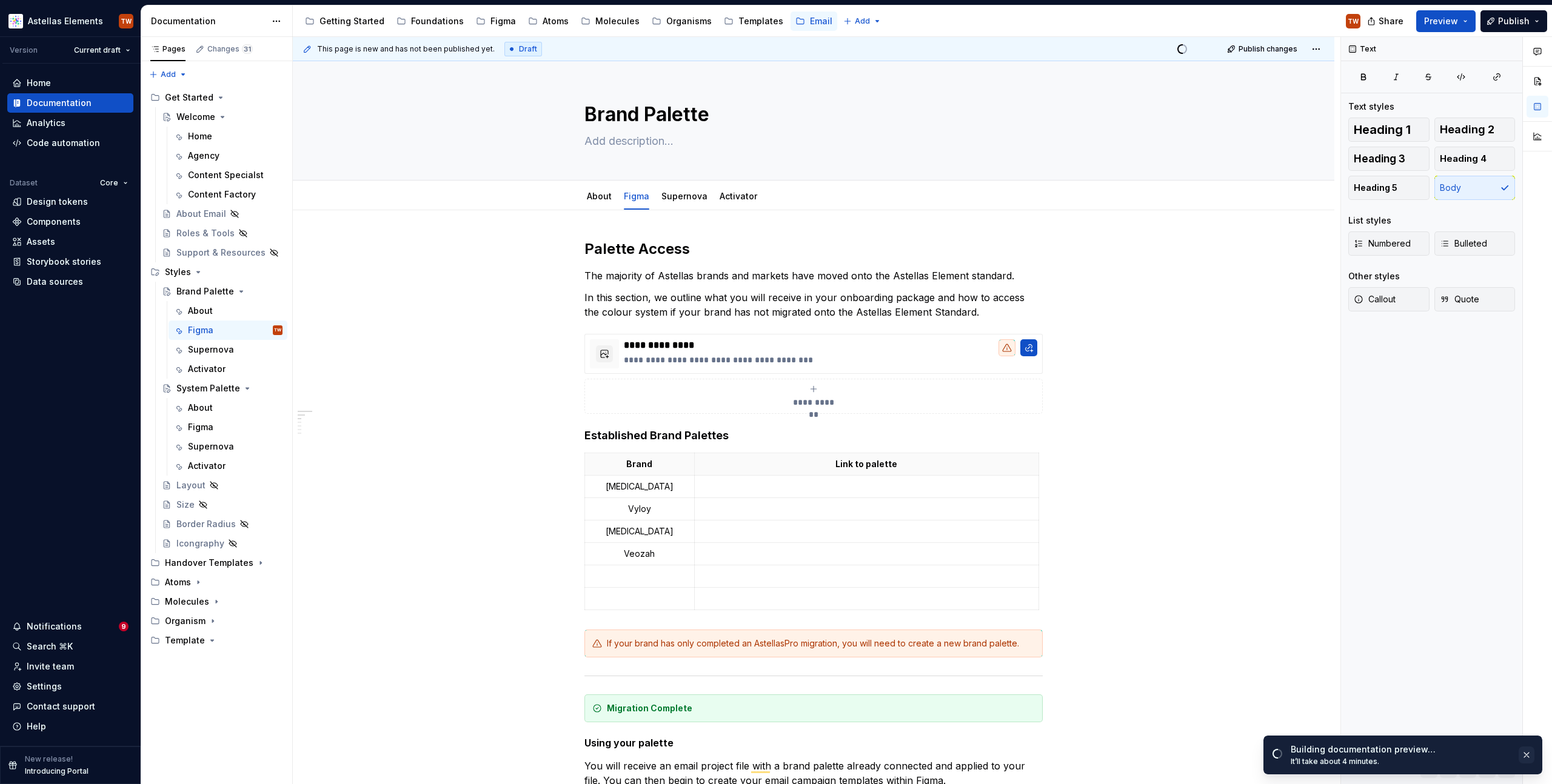
click at [1522, 756] on button "button" at bounding box center [1526, 755] width 15 height 17
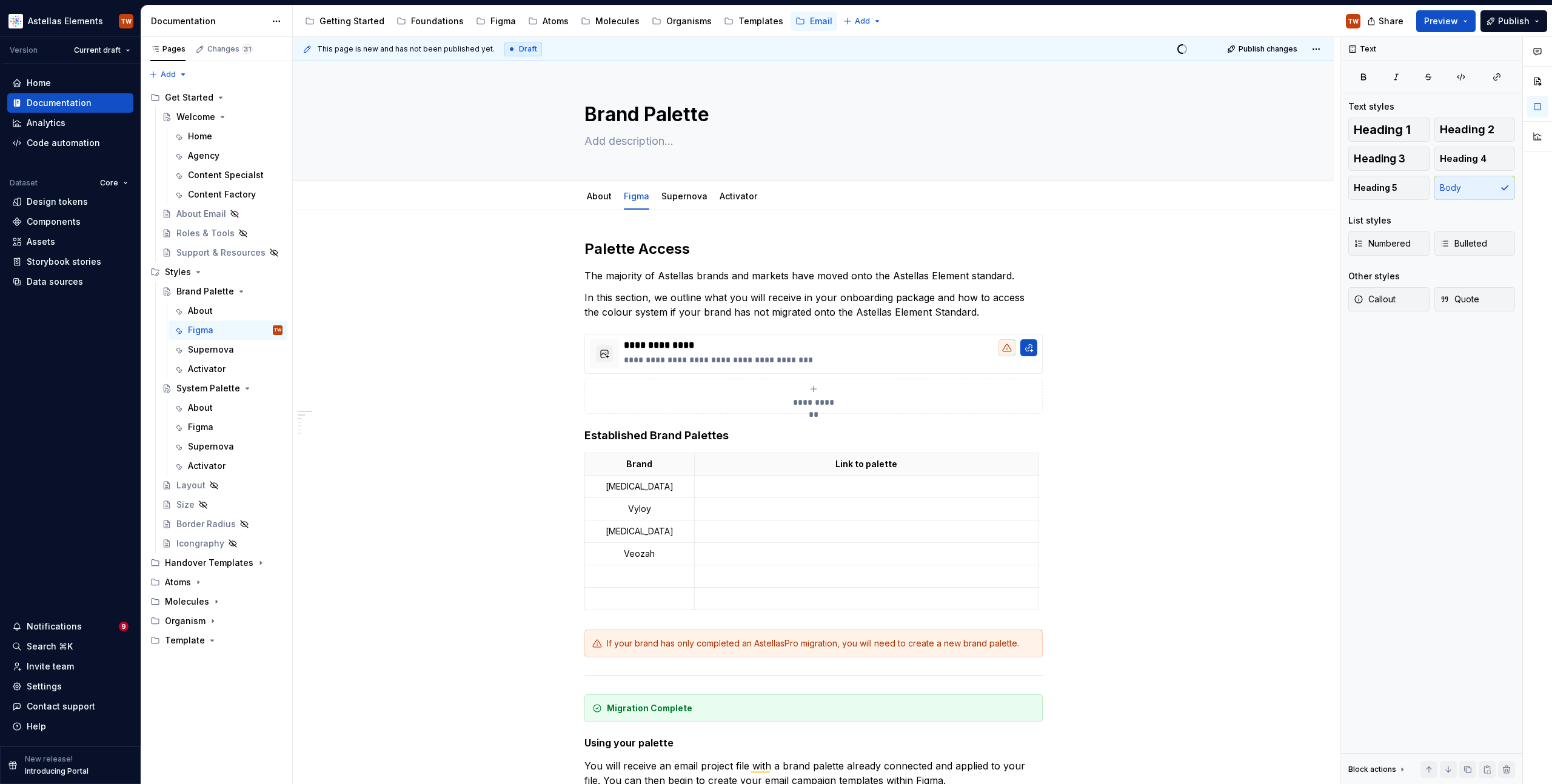
click at [1449, 32] on div "Share Preview Publish" at bounding box center [1461, 21] width 182 height 31
click at [1448, 27] on button "Preview" at bounding box center [1446, 21] width 59 height 22
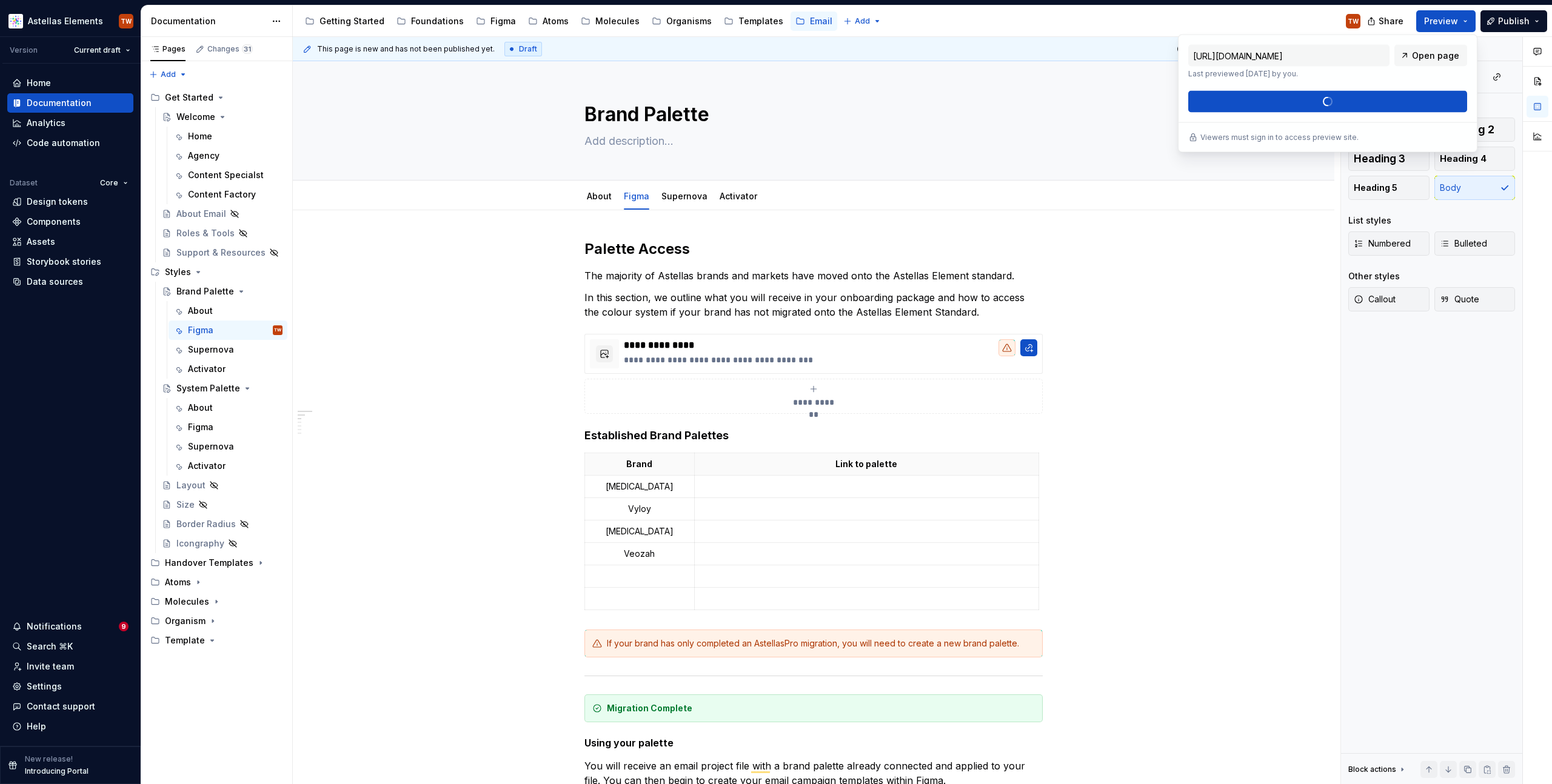
drag, startPoint x: 1341, startPoint y: 104, endPoint x: 1341, endPoint y: 96, distance: 8.0
click at [1341, 104] on div "[URL][DOMAIN_NAME] Last previewed [DATE] by you. Open page Build preview" at bounding box center [1328, 79] width 279 height 68
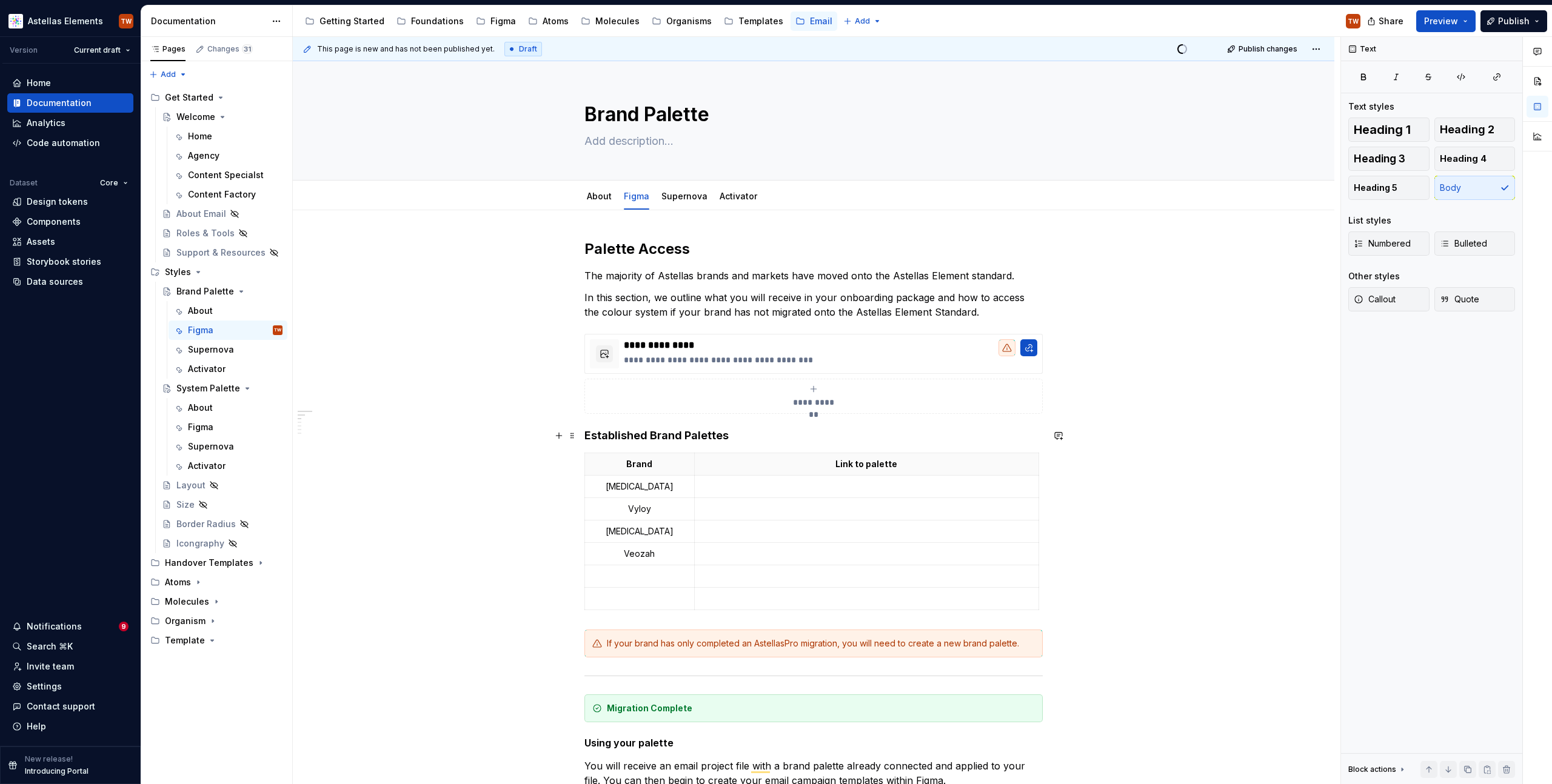
type textarea "*"
click at [619, 294] on p "In this section, we outline what you will receive in your onboarding package an…" at bounding box center [813, 304] width 458 height 29
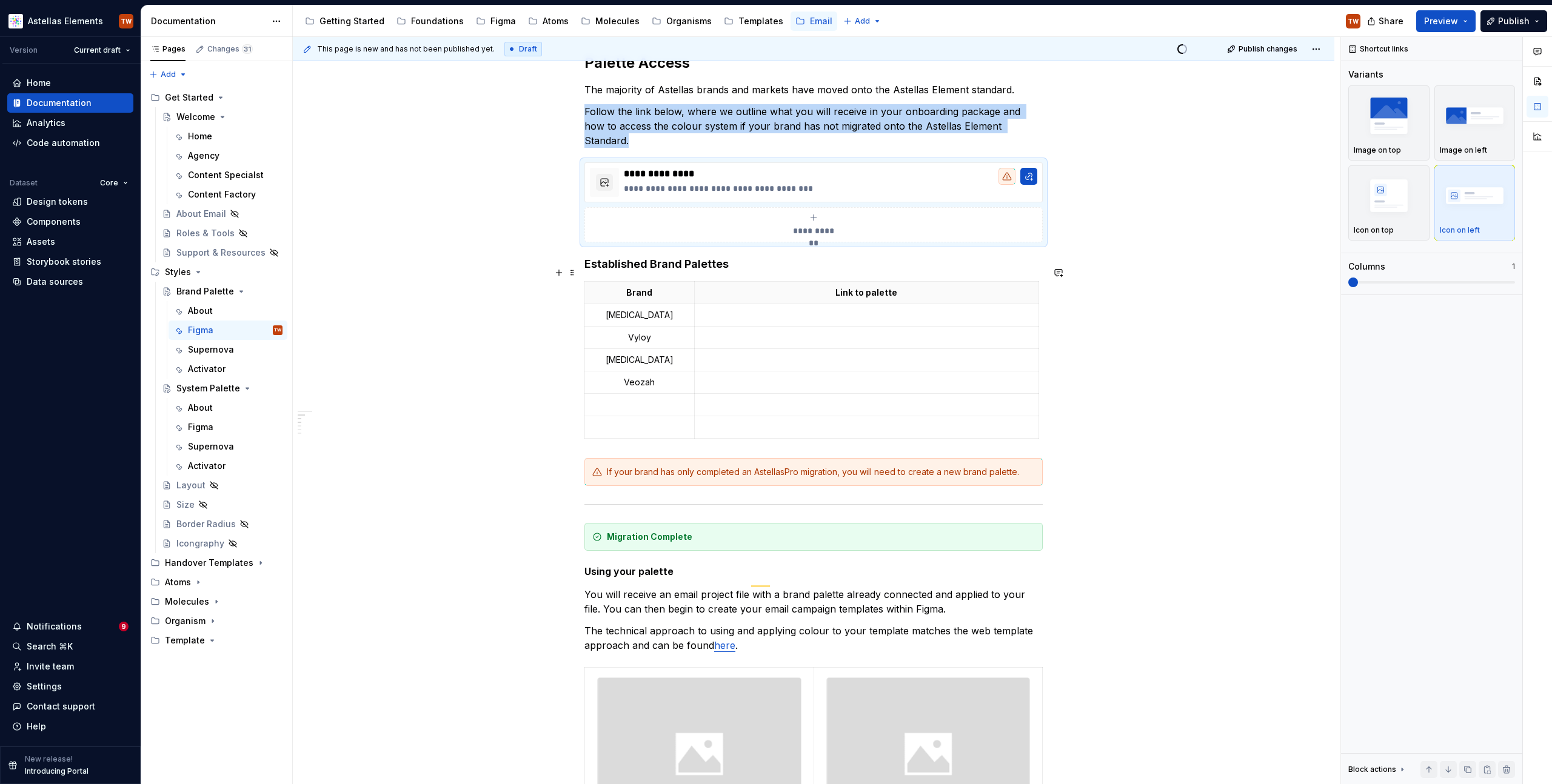
scroll to position [346, 0]
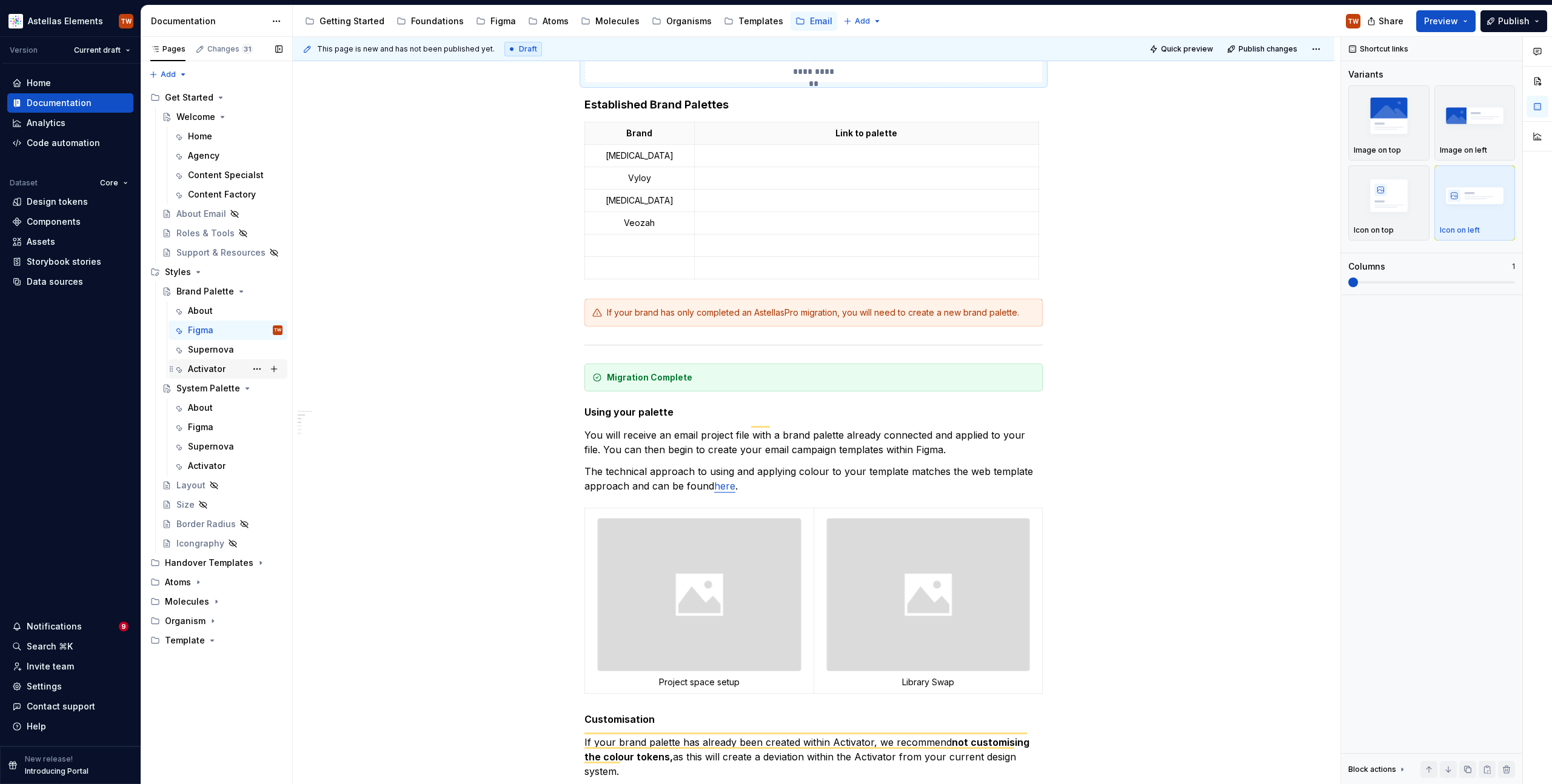
type textarea "*"
